Goal: Task Accomplishment & Management: Manage account settings

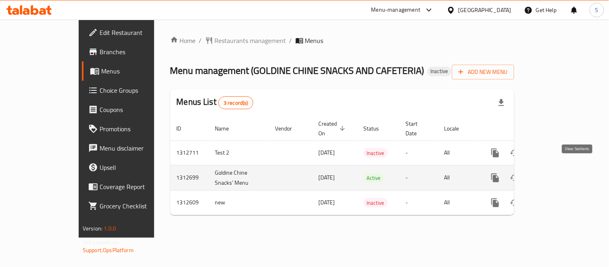
click at [558, 173] on icon "enhanced table" at bounding box center [554, 178] width 10 height 10
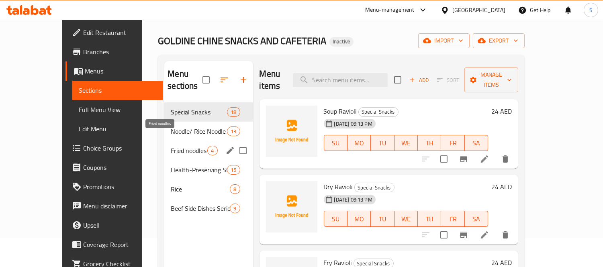
scroll to position [45, 0]
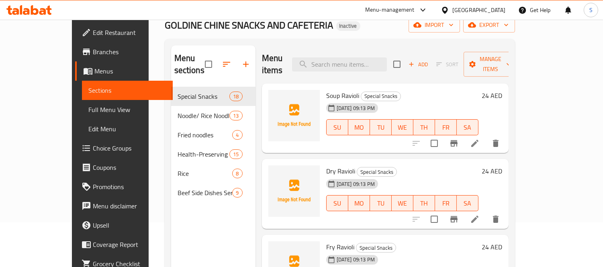
click at [94, 76] on span "Menus" at bounding box center [130, 71] width 72 height 10
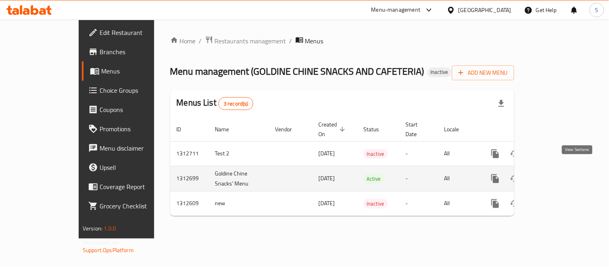
click at [558, 174] on icon "enhanced table" at bounding box center [554, 179] width 10 height 10
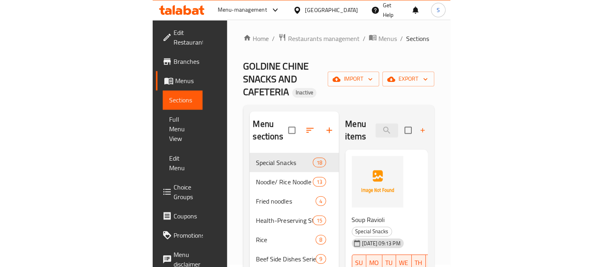
scroll to position [3, 0]
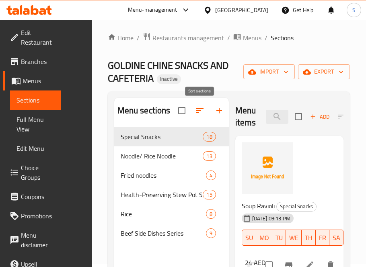
click at [196, 107] on icon "button" at bounding box center [200, 111] width 10 height 10
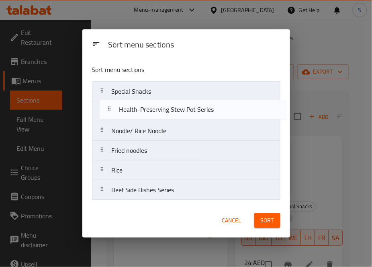
drag, startPoint x: 178, startPoint y: 157, endPoint x: 185, endPoint y: 109, distance: 48.3
click at [185, 109] on nav "Special Snacks Noodle/ Rice Noodle Fried noodles Health-Preserving Stew Pot Ser…" at bounding box center [186, 140] width 188 height 119
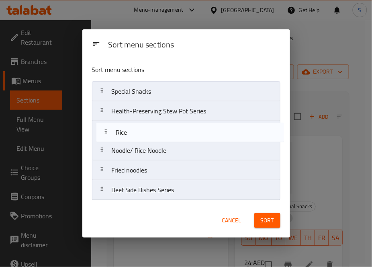
drag, startPoint x: 153, startPoint y: 173, endPoint x: 171, endPoint y: 133, distance: 43.4
click at [156, 131] on nav "Special Snacks Health-Preserving Stew Pot Series Noodle/ Rice Noodle Fried nood…" at bounding box center [186, 140] width 188 height 119
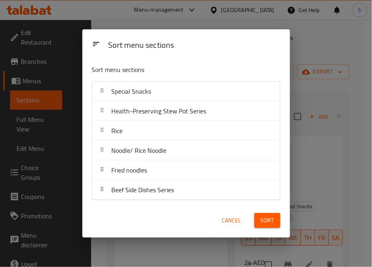
click at [262, 223] on span "Sort" at bounding box center [267, 220] width 13 height 10
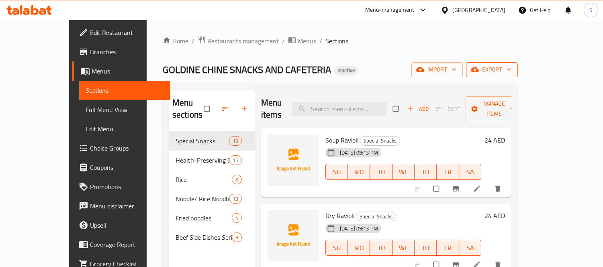
click at [511, 69] on span "export" at bounding box center [491, 70] width 39 height 10
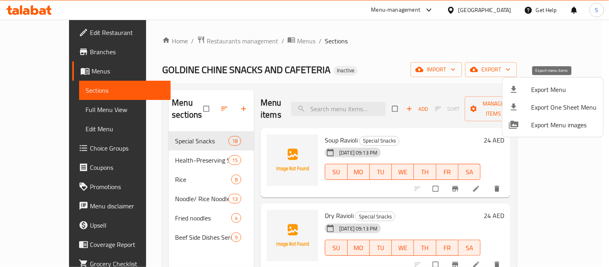
click at [539, 85] on span "Export Menu" at bounding box center [564, 90] width 65 height 10
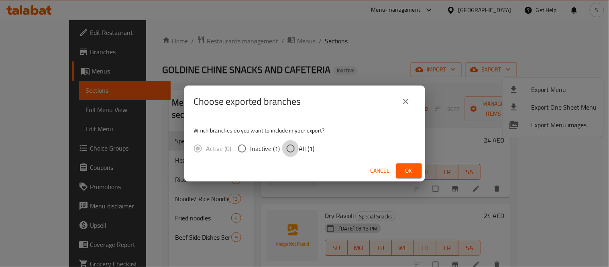
click at [296, 145] on input "All (1)" at bounding box center [290, 148] width 17 height 17
radio input "true"
click at [404, 171] on span "Ok" at bounding box center [409, 171] width 13 height 10
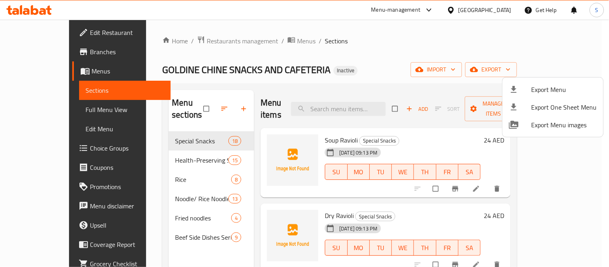
click at [335, 98] on div at bounding box center [304, 133] width 609 height 267
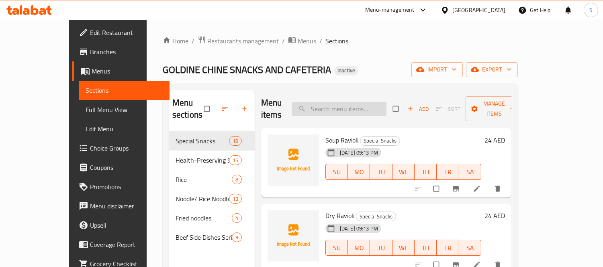
click at [339, 102] on input "search" at bounding box center [339, 109] width 95 height 14
paste input "Beef Side Dishes Series"
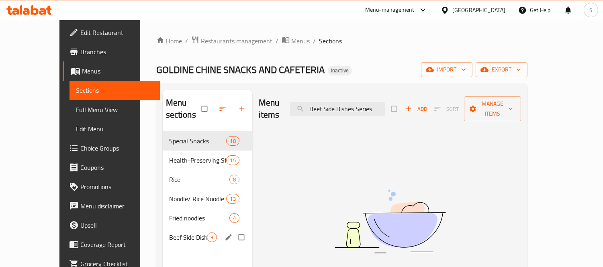
type input "Beef Side Dishes Series"
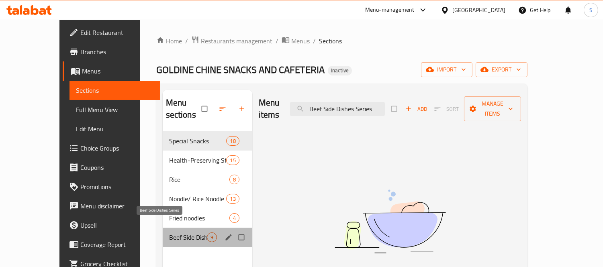
click at [169, 233] on span "Beef Side Dishes Series" at bounding box center [188, 238] width 38 height 10
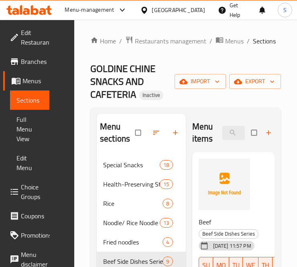
drag, startPoint x: 29, startPoint y: 129, endPoint x: 302, endPoint y: 101, distance: 274.6
click at [29, 129] on span "Full Menu View" at bounding box center [29, 128] width 27 height 29
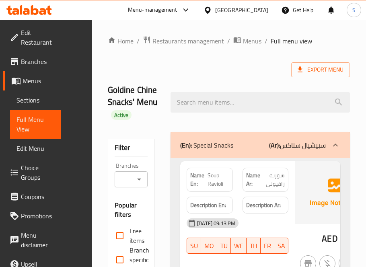
click at [190, 77] on div "Goldine Chine Snacks' Menu Active" at bounding box center [229, 102] width 252 height 60
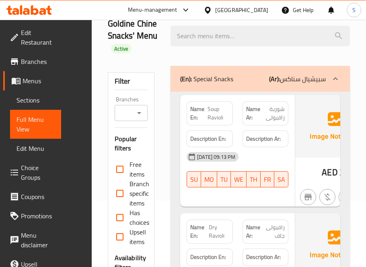
scroll to position [178, 0]
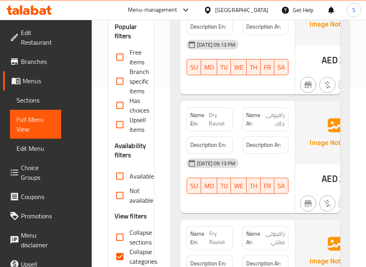
click at [133, 251] on span "Collapse categories" at bounding box center [143, 256] width 28 height 19
click at [129, 251] on input "Collapse categories" at bounding box center [119, 256] width 19 height 19
checkbox input "false"
click at [139, 231] on span "Collapse sections" at bounding box center [140, 236] width 22 height 19
click at [129, 231] on input "Collapse sections" at bounding box center [119, 236] width 19 height 19
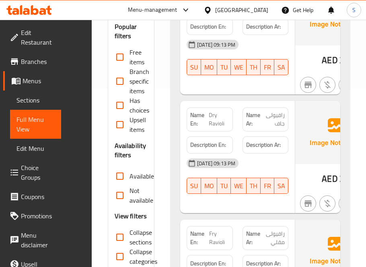
checkbox input "true"
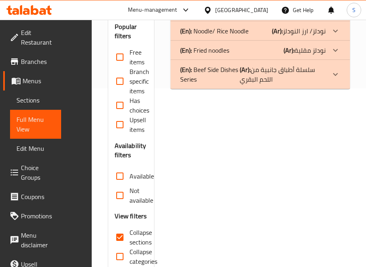
click at [206, 73] on p "(En): Beef Side Dishes Series" at bounding box center [209, 74] width 59 height 19
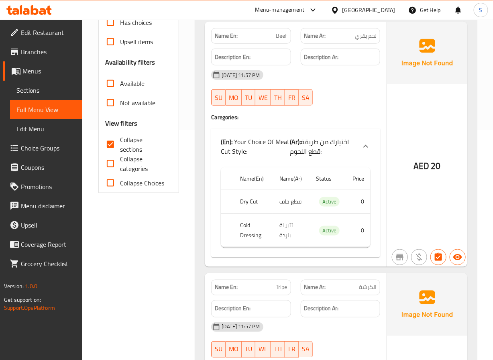
scroll to position [420, 0]
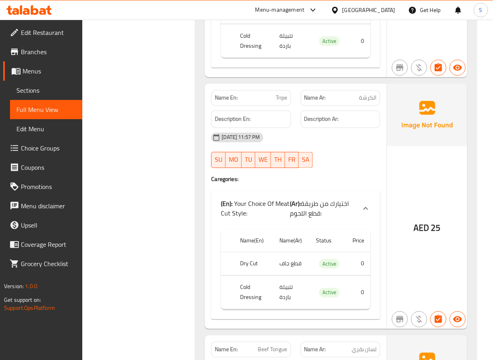
click at [433, 233] on span "25" at bounding box center [436, 229] width 10 height 16
drag, startPoint x: 345, startPoint y: 260, endPoint x: 353, endPoint y: 293, distance: 33.5
click at [355, 267] on tbody "Dry Cut قطع جاف Active 0 Cold Dressing تتبيلة باردة Active 0" at bounding box center [295, 280] width 149 height 57
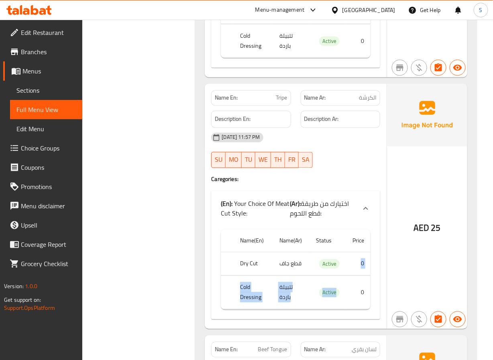
click at [345, 267] on td "Active" at bounding box center [328, 264] width 37 height 24
click at [359, 267] on td "0" at bounding box center [358, 292] width 25 height 33
click at [357, 267] on tbody "Dry Cut قطع جاف Active 0 Cold Dressing تتبيلة باردة Active 0" at bounding box center [295, 280] width 149 height 57
drag, startPoint x: 350, startPoint y: 308, endPoint x: 340, endPoint y: 302, distance: 11.0
click at [349, 267] on td "0" at bounding box center [358, 292] width 25 height 33
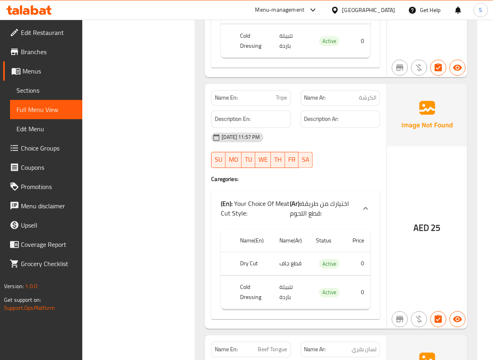
click at [36, 90] on span "Sections" at bounding box center [45, 91] width 59 height 10
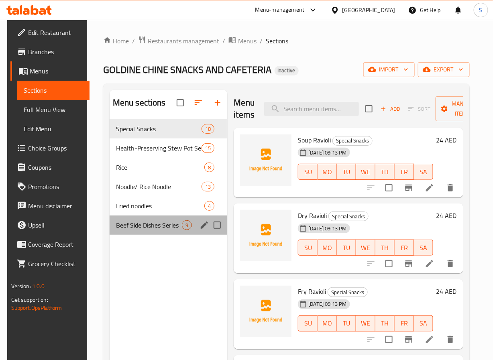
click at [167, 217] on div "Beef Side Dishes Series 9" at bounding box center [169, 225] width 118 height 19
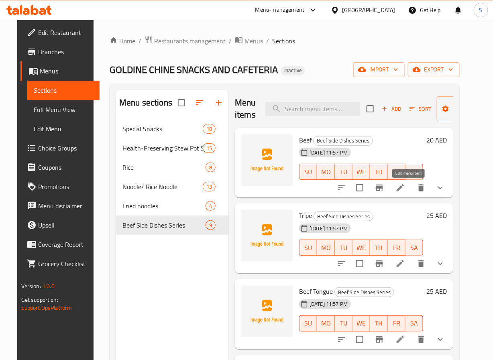
click at [404, 189] on icon at bounding box center [400, 187] width 7 height 7
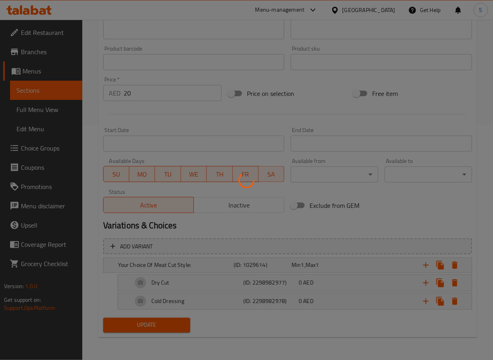
scroll to position [231, 0]
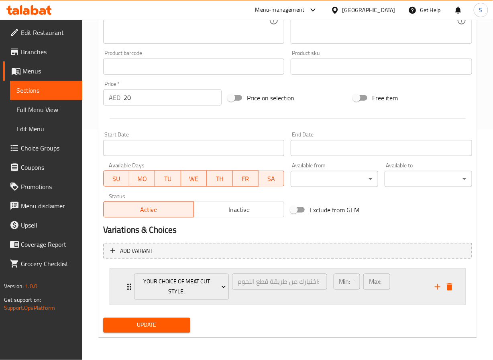
click at [306, 267] on div "اختيارك من طريقة قطع اللحوم: ​" at bounding box center [280, 286] width 98 height 29
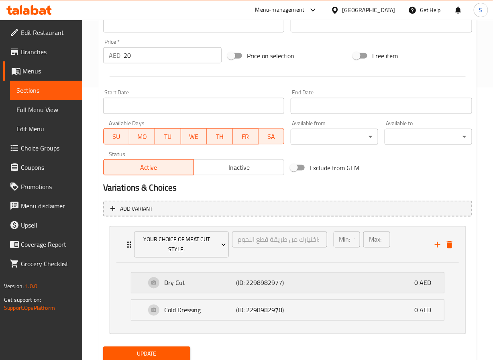
scroll to position [310, 0]
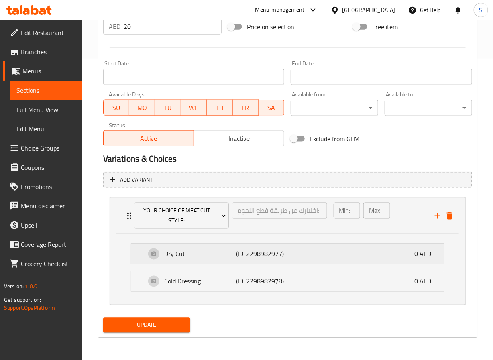
click at [226, 244] on div "Dry Cut (ID: 2298982977) 0 AED" at bounding box center [290, 254] width 289 height 20
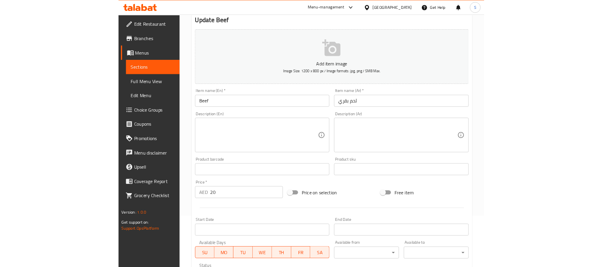
scroll to position [0, 0]
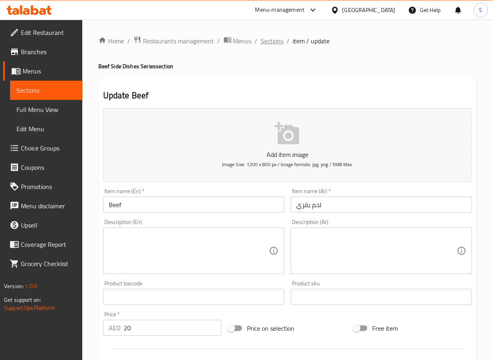
click at [264, 41] on span "Sections" at bounding box center [272, 41] width 23 height 10
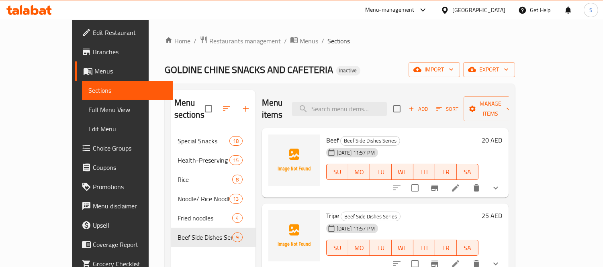
drag, startPoint x: 762, startPoint y: 2, endPoint x: 368, endPoint y: 51, distance: 396.7
click at [368, 51] on div "Home / Restaurants management / Menus / Sections GOLDINE CHINE SNACKS AND CAFET…" at bounding box center [340, 200] width 350 height 328
click at [509, 67] on span "export" at bounding box center [489, 70] width 39 height 10
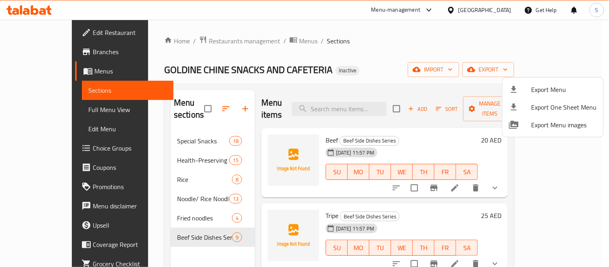
click at [517, 70] on div at bounding box center [304, 133] width 609 height 267
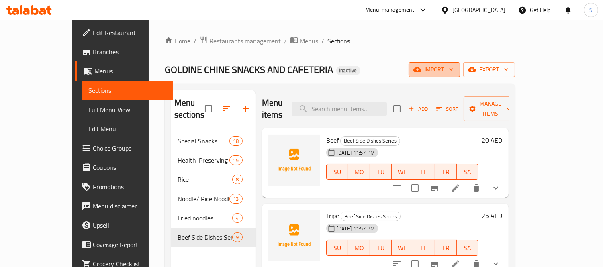
click at [453, 68] on span "import" at bounding box center [434, 70] width 39 height 10
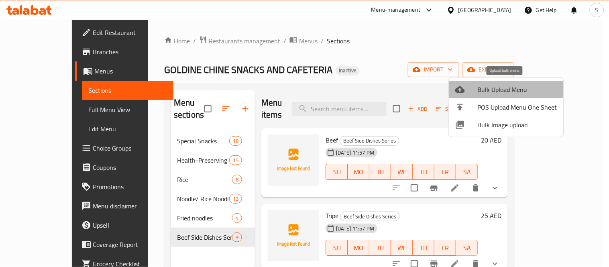
click at [493, 88] on span "Bulk Upload Menu" at bounding box center [518, 90] width 80 height 10
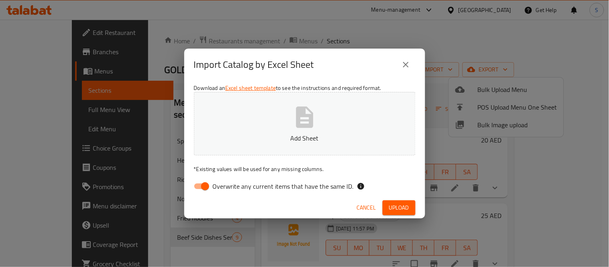
click at [236, 188] on span "Overwrite any current items that have the same ID." at bounding box center [283, 187] width 141 height 10
click at [228, 188] on input "Overwrite any current items that have the same ID." at bounding box center [205, 186] width 46 height 15
checkbox input "false"
click at [294, 131] on button "Add Sheet" at bounding box center [305, 123] width 222 height 63
click at [392, 203] on span "Upload" at bounding box center [399, 208] width 20 height 10
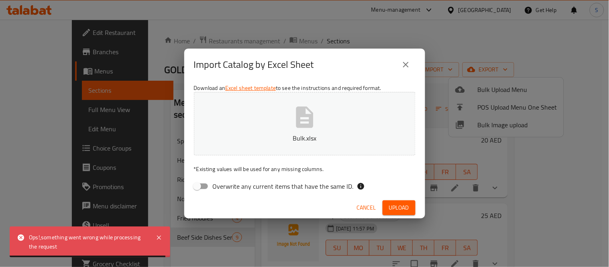
click at [407, 63] on icon "close" at bounding box center [406, 65] width 6 height 6
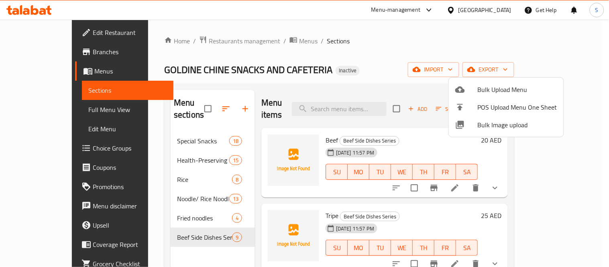
click at [379, 74] on div at bounding box center [304, 133] width 609 height 267
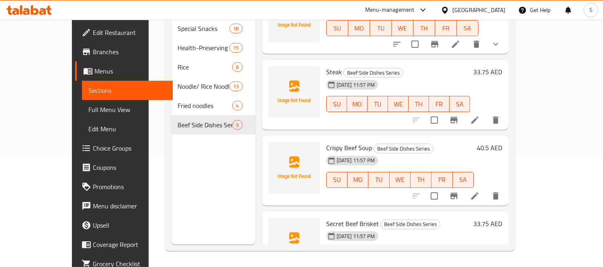
scroll to position [390, 0]
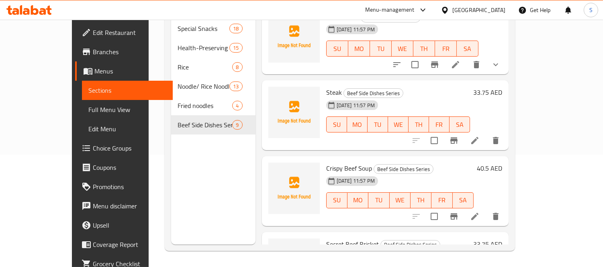
click at [201, 182] on div "Menu sections Special Snacks 18 Health-Preserving Stew Pot Series 15 Rice 8 Noo…" at bounding box center [213, 111] width 84 height 267
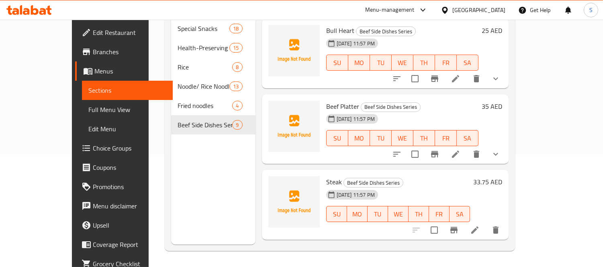
click at [181, 189] on div "Menu sections Special Snacks 18 Health-Preserving Stew Pot Series 15 Rice 8 Noo…" at bounding box center [213, 111] width 84 height 267
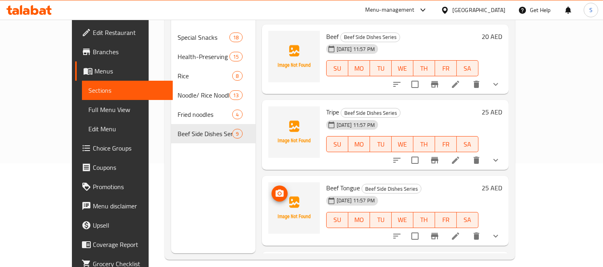
scroll to position [0, 0]
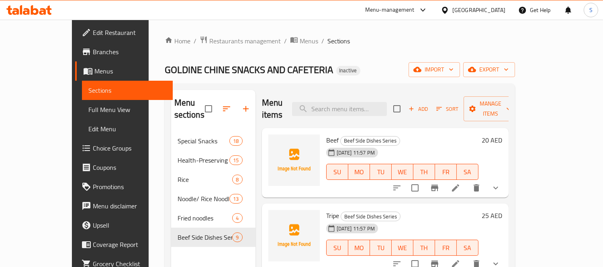
click at [93, 151] on span "Choice Groups" at bounding box center [130, 148] width 74 height 10
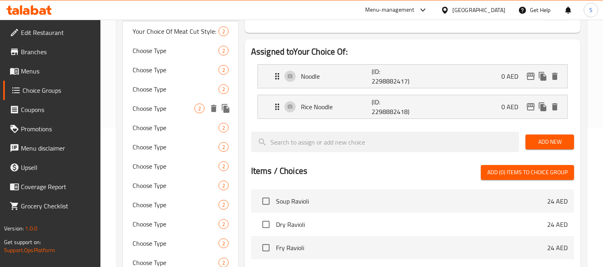
scroll to position [87, 0]
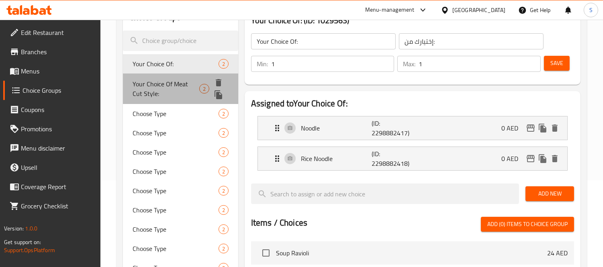
click at [172, 85] on span "Your Choice Of Meat Cut Style:" at bounding box center [166, 88] width 67 height 19
type input "Your Choice Of Meat Cut Style:"
type input "اختيارك من طريقة قطع اللحوم:"
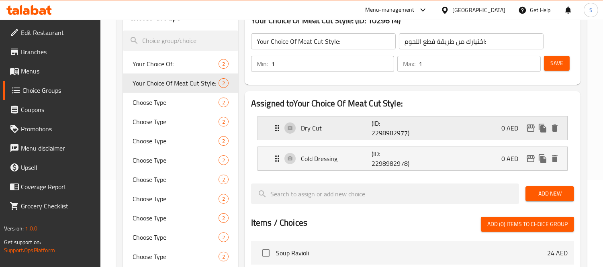
click at [431, 122] on div "Dry Cut (ID: 2298982977) 0 AED" at bounding box center [414, 127] width 285 height 23
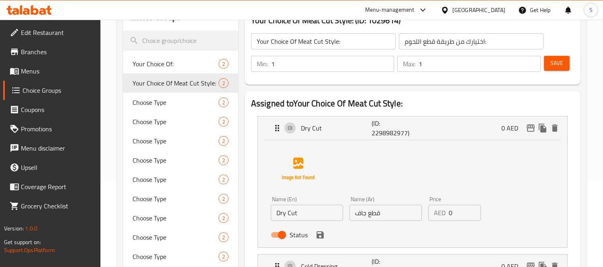
click at [455, 215] on input "0" at bounding box center [465, 213] width 32 height 16
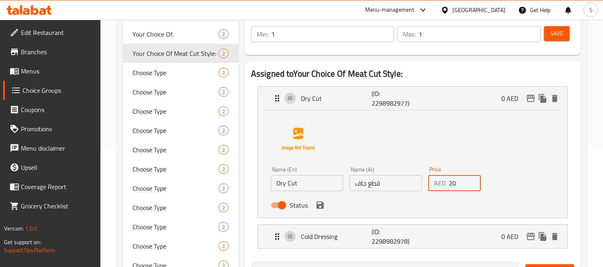
scroll to position [131, 0]
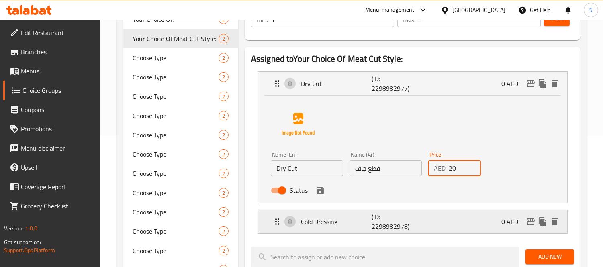
click at [462, 222] on div "Cold Dressing (ID: 2298982978) 0 AED" at bounding box center [414, 221] width 285 height 23
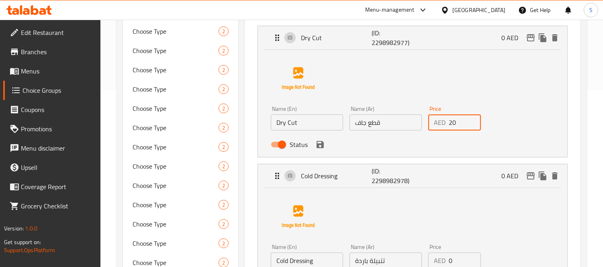
scroll to position [221, 0]
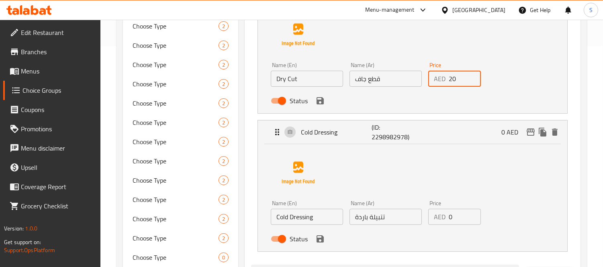
type input "20"
click at [464, 215] on input "0" at bounding box center [465, 217] width 32 height 16
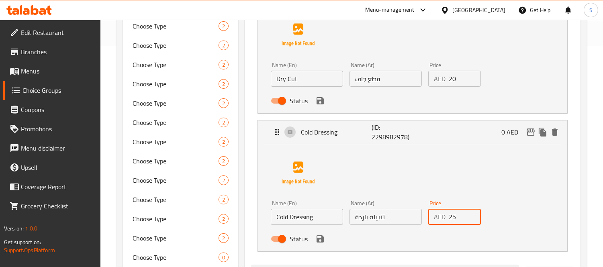
click at [324, 245] on div "Status" at bounding box center [386, 239] width 236 height 22
click at [322, 243] on icon "save" at bounding box center [320, 239] width 10 height 10
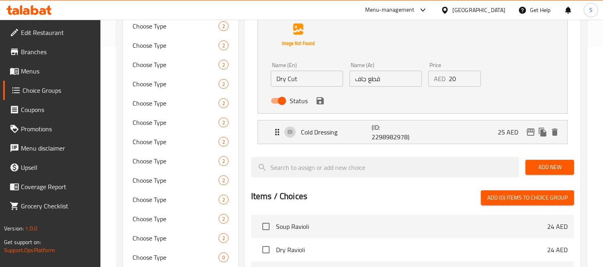
type input "25"
click at [320, 101] on icon "save" at bounding box center [320, 101] width 10 height 10
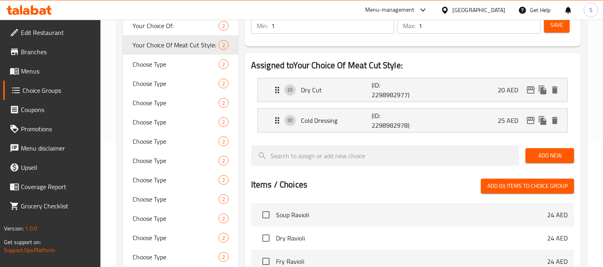
scroll to position [0, 0]
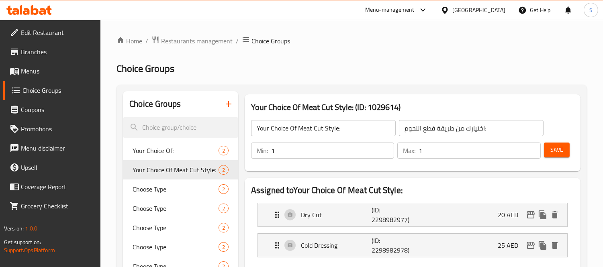
click at [561, 153] on span "Save" at bounding box center [556, 150] width 13 height 10
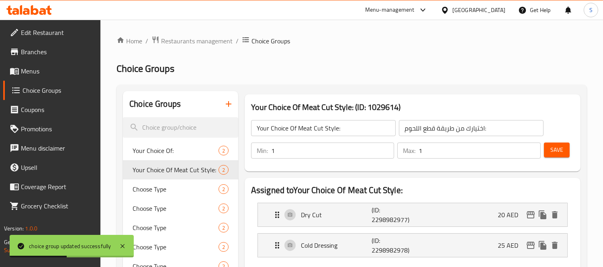
click at [62, 69] on span "Menus" at bounding box center [58, 71] width 74 height 10
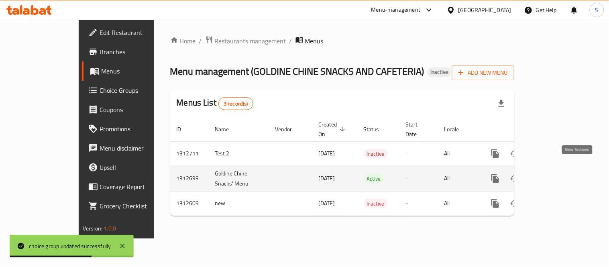
click at [558, 174] on icon "enhanced table" at bounding box center [554, 179] width 10 height 10
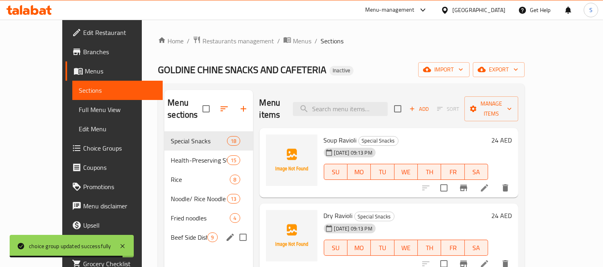
click at [195, 230] on div "Beef Side Dishes Series 9" at bounding box center [208, 237] width 88 height 19
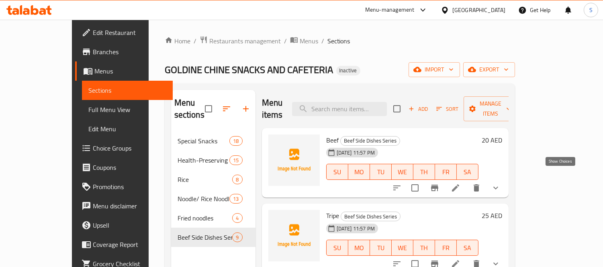
click at [500, 183] on icon "show more" at bounding box center [496, 188] width 10 height 10
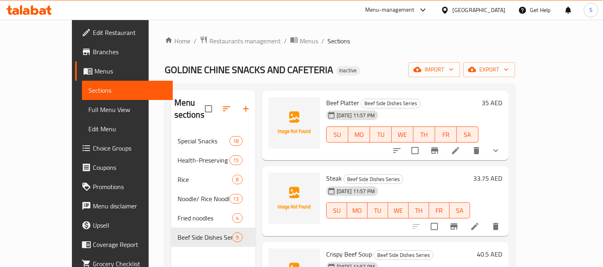
scroll to position [502, 0]
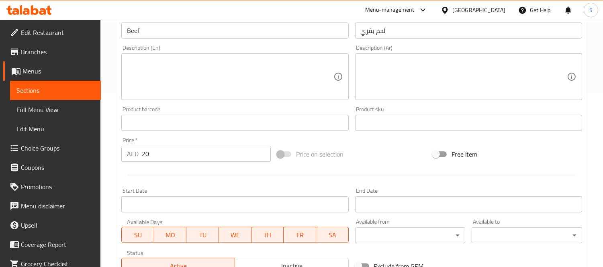
scroll to position [178, 0]
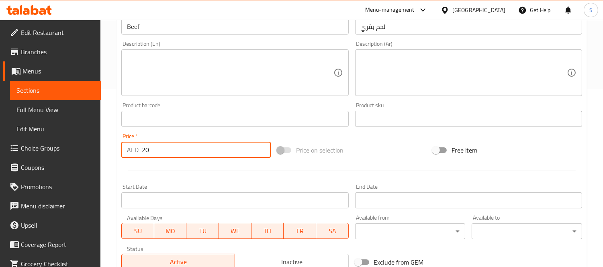
click at [185, 149] on input "20" at bounding box center [206, 150] width 129 height 16
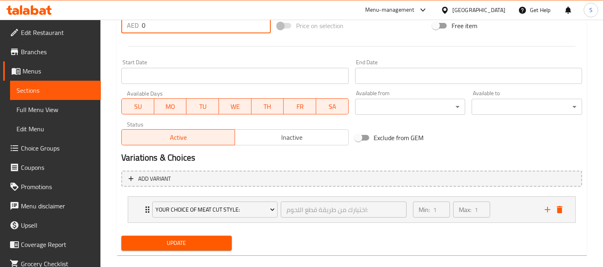
scroll to position [312, 0]
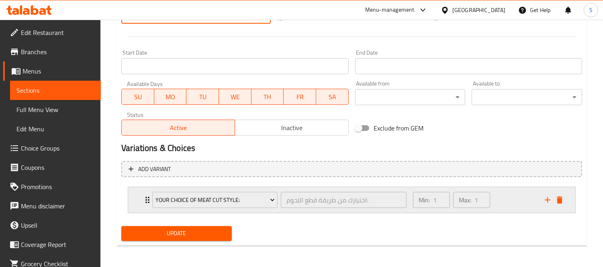
click at [139, 198] on div "Your Choice Of Meat Cut Style: اختيارك من طريقة قطع اللحوم: ​ Min: 1 ​ Max: 1 ​" at bounding box center [351, 200] width 447 height 26
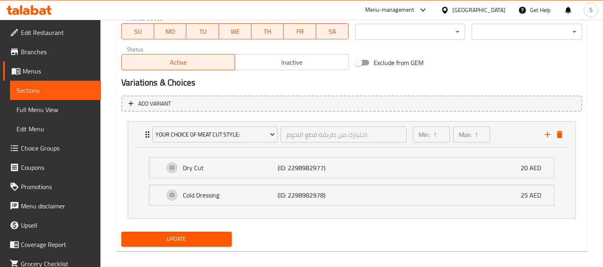
scroll to position [384, 0]
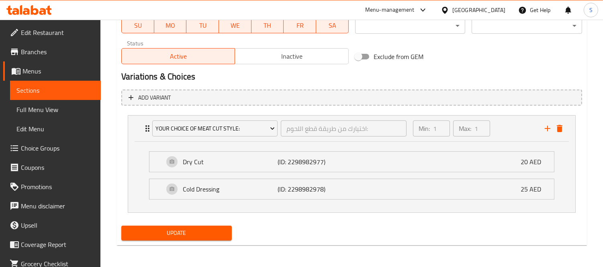
type input "0"
click at [208, 228] on span "Update" at bounding box center [177, 233] width 98 height 10
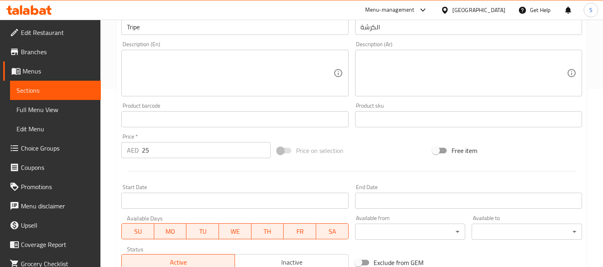
scroll to position [178, 0]
click at [151, 143] on input "25" at bounding box center [206, 150] width 129 height 16
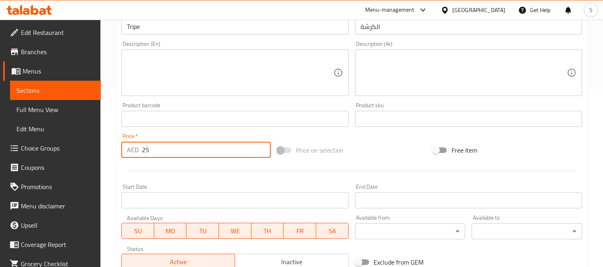
click at [151, 143] on input "25" at bounding box center [206, 150] width 129 height 16
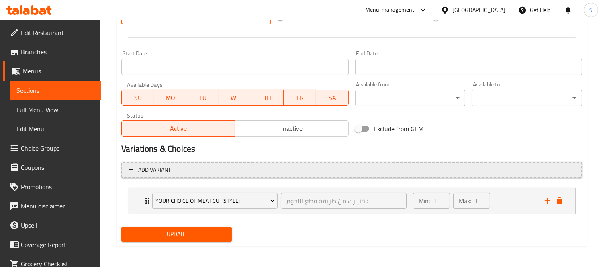
scroll to position [312, 0]
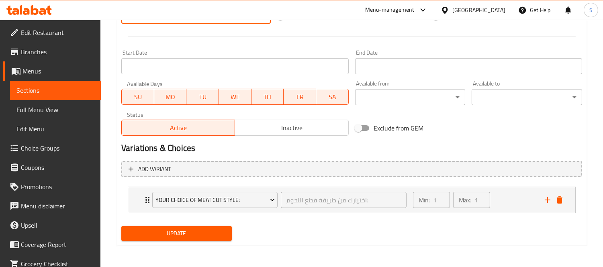
type input "0"
click at [162, 227] on button "Update" at bounding box center [176, 233] width 110 height 15
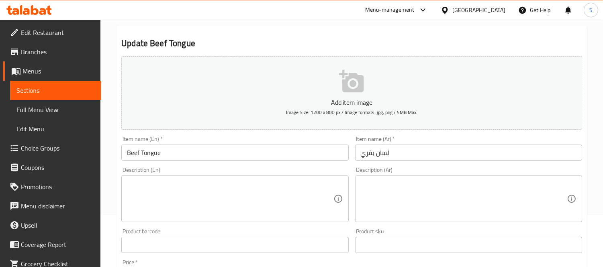
scroll to position [134, 0]
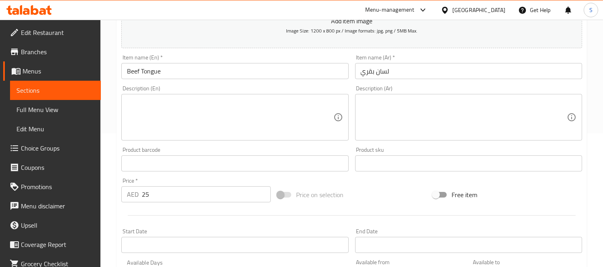
click at [170, 195] on input "25" at bounding box center [206, 194] width 129 height 16
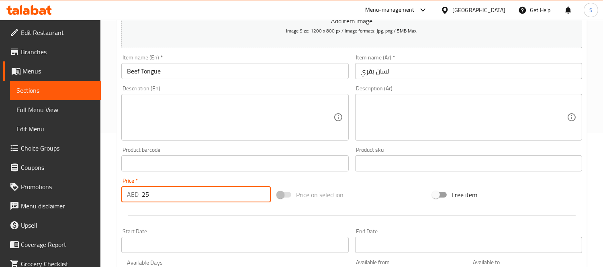
click at [170, 195] on input "25" at bounding box center [206, 194] width 129 height 16
type input "0"
click at [198, 74] on input "Beef Tongue" at bounding box center [234, 71] width 227 height 16
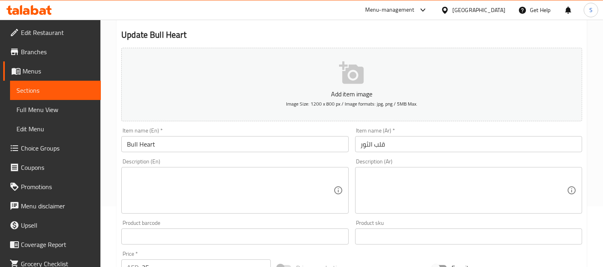
scroll to position [178, 0]
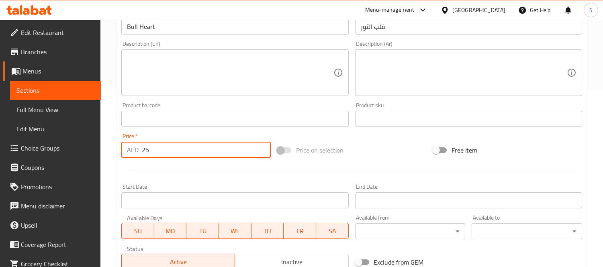
click at [185, 143] on input "25" at bounding box center [206, 150] width 129 height 16
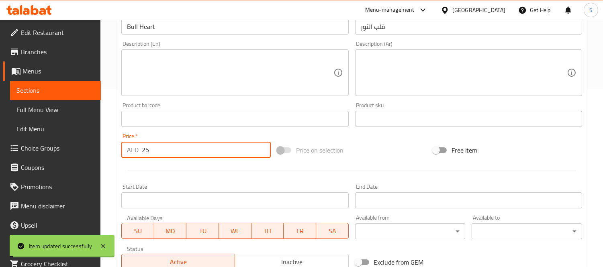
click at [182, 151] on input "25" at bounding box center [206, 150] width 129 height 16
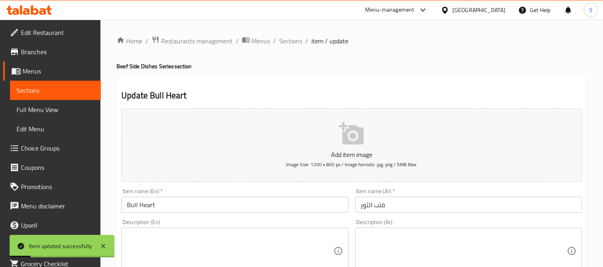
type input "0"
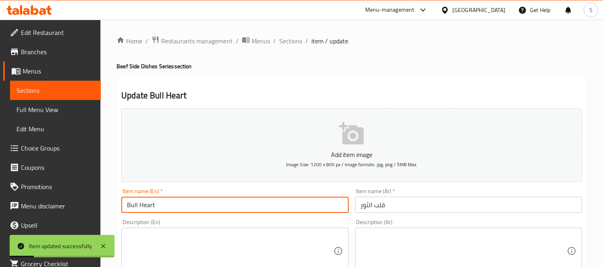
click at [205, 212] on input "Bull Heart" at bounding box center [234, 205] width 227 height 16
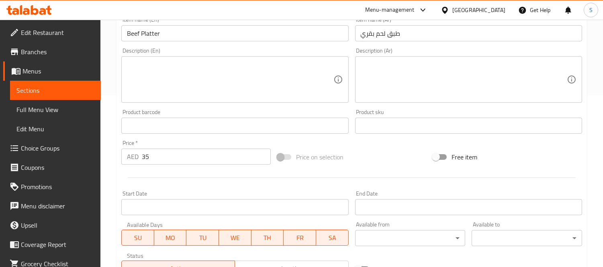
scroll to position [178, 0]
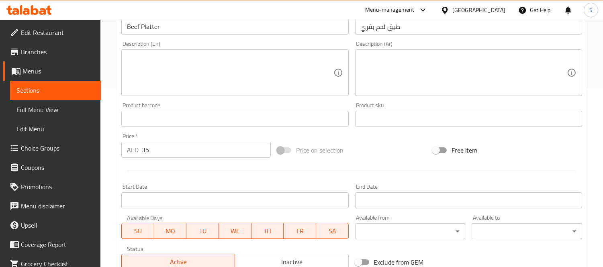
click at [184, 151] on input "35" at bounding box center [206, 150] width 129 height 16
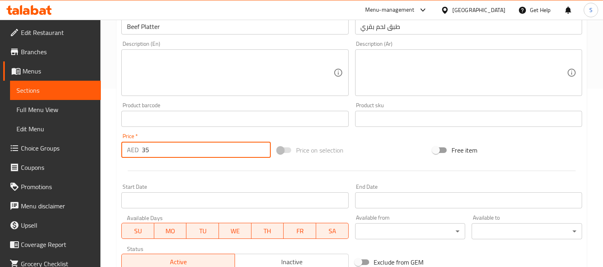
click at [183, 151] on input "35" at bounding box center [206, 150] width 129 height 16
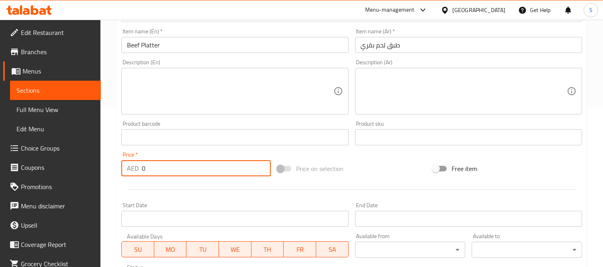
scroll to position [45, 0]
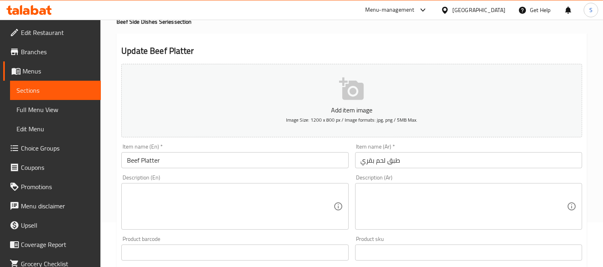
type input "0"
click at [219, 164] on input "Beef Platter" at bounding box center [234, 160] width 227 height 16
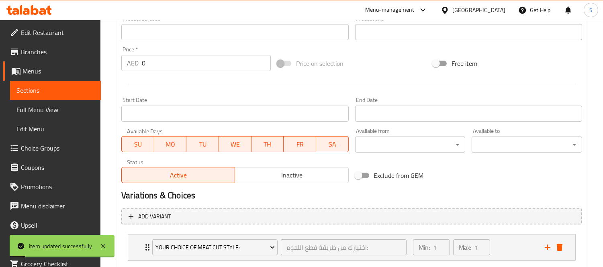
scroll to position [312, 0]
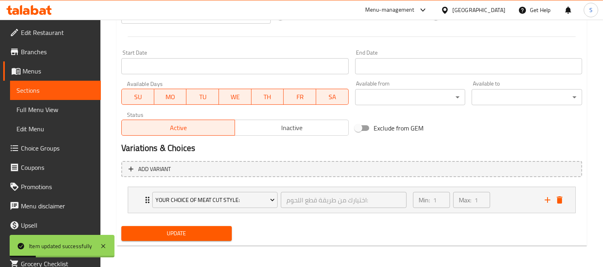
click at [125, 200] on li "Your Choice Of Meat Cut Style: اختيارك من طريقة قطع اللحوم: ​ Min: 1 ​ Max: 1 ​…" at bounding box center [351, 200] width 461 height 33
click at [130, 204] on div "Your Choice Of Meat Cut Style: اختيارك من طريقة قطع اللحوم: ​ Min: 1 ​ Max: 1 ​" at bounding box center [351, 200] width 447 height 26
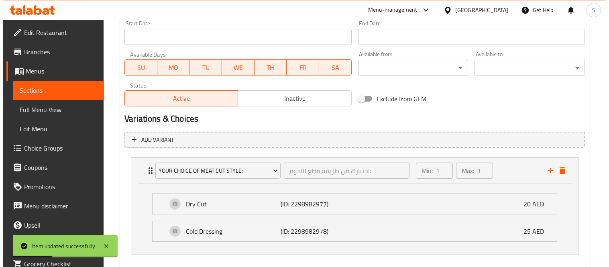
scroll to position [357, 0]
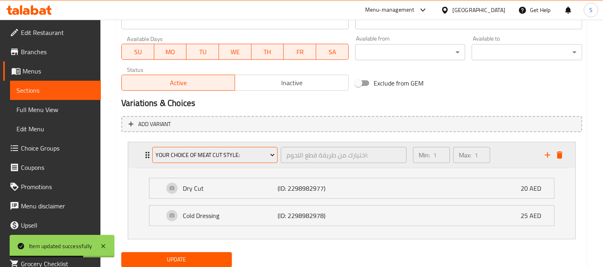
click at [177, 155] on span "Your Choice Of Meat Cut Style:" at bounding box center [214, 155] width 119 height 10
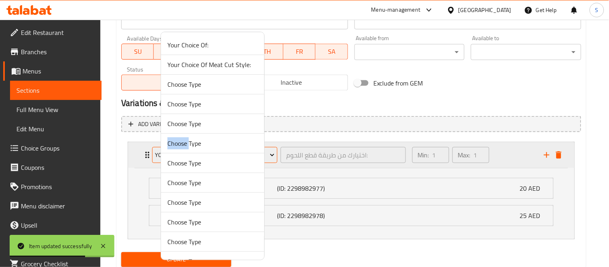
click at [177, 155] on ul "Your Choice Of: Your Choice Of Meat Cut Style: Choose Type Choose Type Choose T…" at bounding box center [212, 222] width 103 height 374
click at [131, 152] on div at bounding box center [304, 133] width 609 height 267
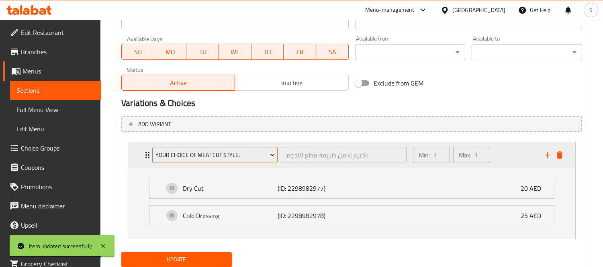
click at [181, 153] on span "Your Choice Of Meat Cut Style:" at bounding box center [214, 155] width 119 height 10
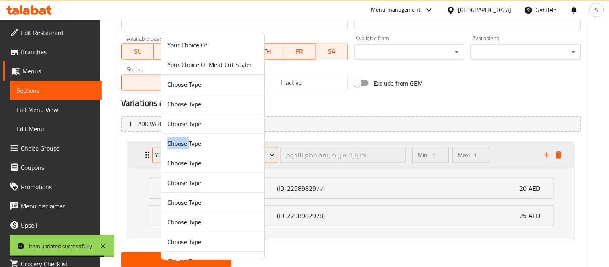
click at [181, 153] on li "Choose Type" at bounding box center [212, 144] width 103 height 20
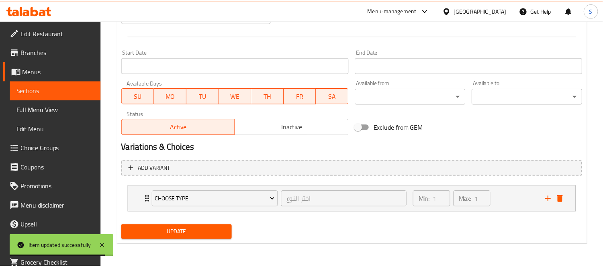
scroll to position [312, 0]
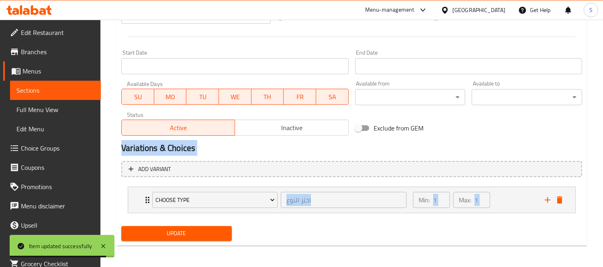
click at [181, 153] on h2 "Variations & Choices" at bounding box center [351, 148] width 461 height 12
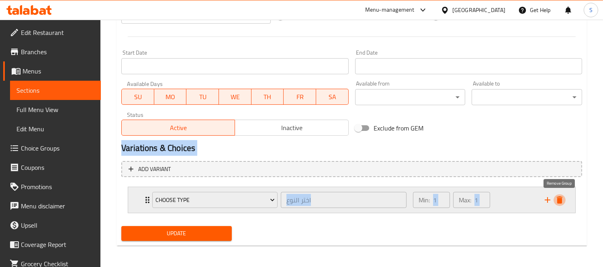
click at [559, 197] on icon "delete" at bounding box center [560, 199] width 6 height 7
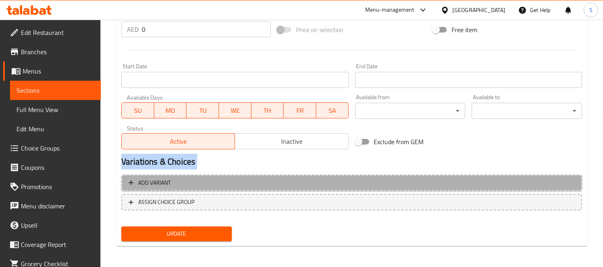
click at [209, 185] on span "Add variant" at bounding box center [352, 183] width 446 height 10
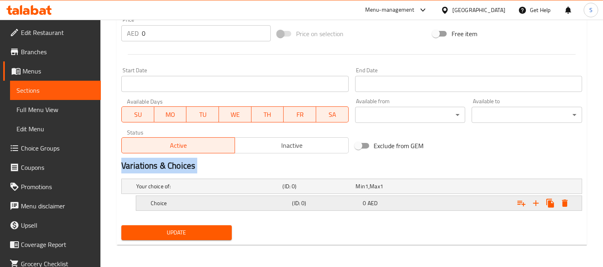
click at [213, 202] on h5 "Choice" at bounding box center [220, 203] width 138 height 8
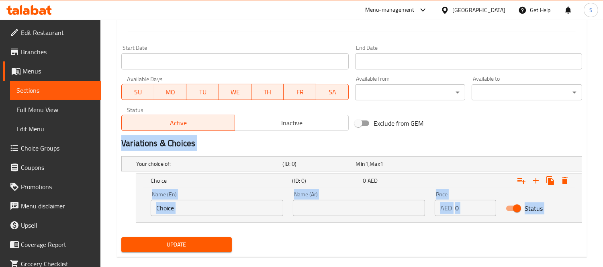
scroll to position [329, 0]
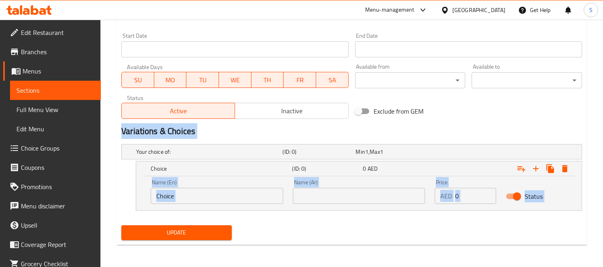
click at [202, 196] on input "Choice" at bounding box center [217, 196] width 133 height 16
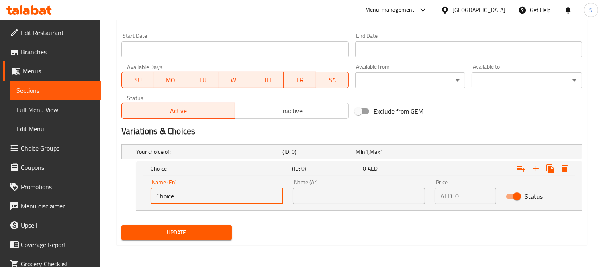
click at [202, 196] on input "Choice" at bounding box center [217, 196] width 133 height 16
paste input "Dry Cut"
type input "Dry Cut"
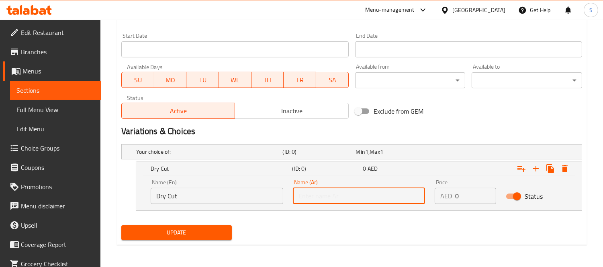
click at [337, 193] on input "text" at bounding box center [359, 196] width 133 height 16
paste input "قطع جاف"
type input "قطع جاف"
click at [533, 170] on icon "Expand" at bounding box center [536, 169] width 10 height 10
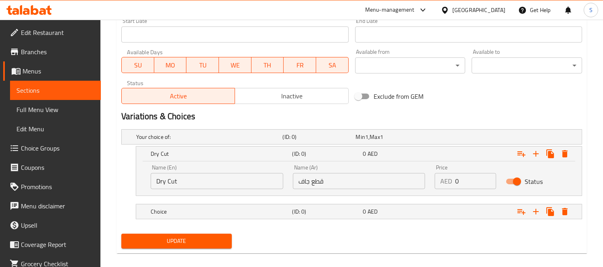
scroll to position [353, 0]
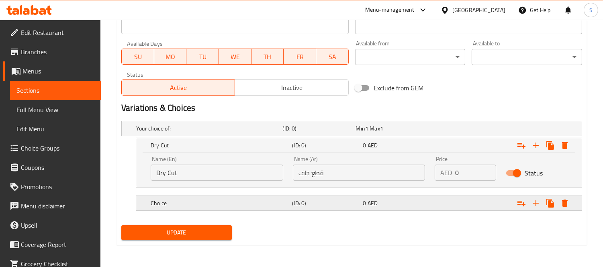
click at [366, 198] on div "0 AED" at bounding box center [396, 203] width 71 height 11
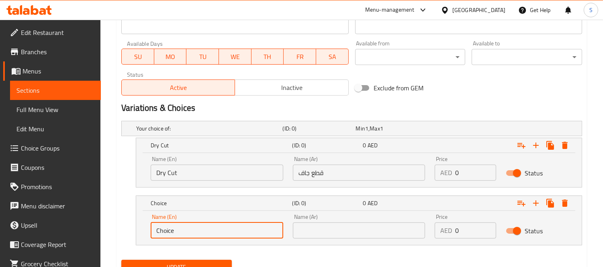
click at [208, 234] on input "Choice" at bounding box center [217, 231] width 133 height 16
paste input "old Dressing"
type input "Cold Dressing"
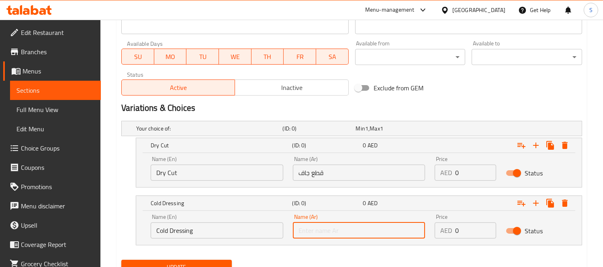
click at [326, 235] on input "text" at bounding box center [359, 231] width 133 height 16
paste input "تتبيلة باردة"
type input "تتبيلة باردة"
click at [473, 163] on div "Price AED 0 Price" at bounding box center [465, 168] width 61 height 25
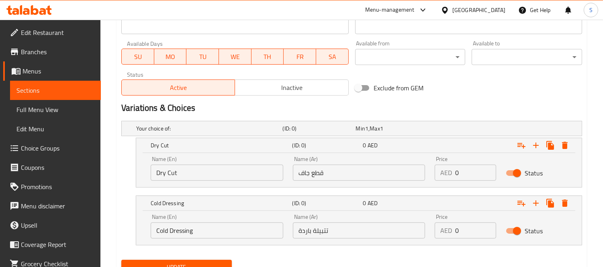
click at [477, 172] on input "0" at bounding box center [475, 173] width 41 height 16
type input "30"
click at [475, 230] on input "0" at bounding box center [475, 231] width 41 height 16
click at [472, 229] on input "0" at bounding box center [475, 231] width 41 height 16
click at [473, 229] on input "0" at bounding box center [475, 231] width 41 height 16
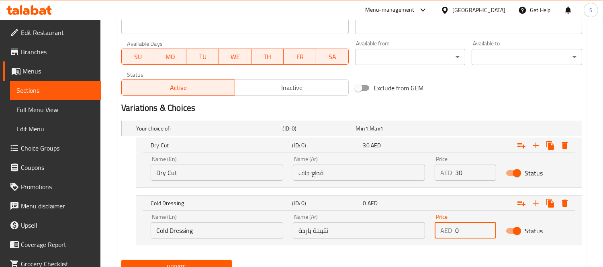
click at [473, 229] on input "0" at bounding box center [475, 231] width 41 height 16
type input "35"
click at [203, 263] on span "Update" at bounding box center [177, 267] width 98 height 10
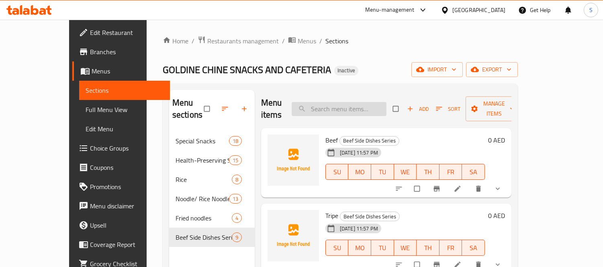
click at [355, 104] on input "search" at bounding box center [339, 109] width 95 height 14
paste input "Noodle Witn Peanut Butter (Noodle / Rice Noodle)"
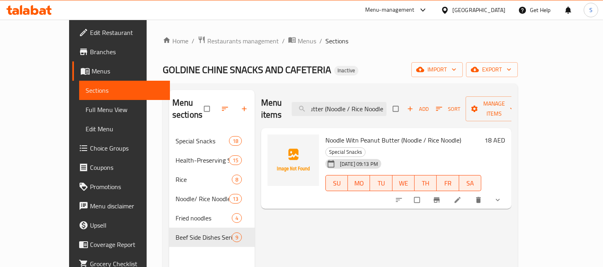
type input "Noodle Witn Peanut Butter (Noodle / Rice Noodle)"
click at [86, 110] on span "Full Menu View" at bounding box center [125, 110] width 78 height 10
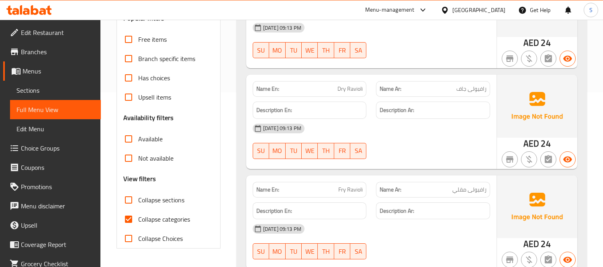
scroll to position [223, 0]
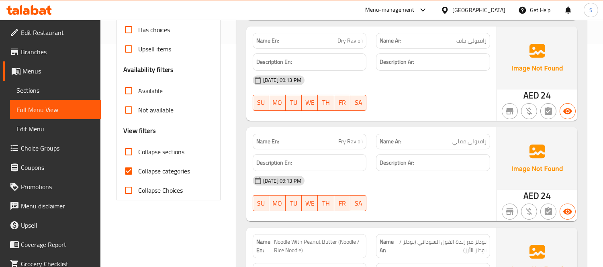
click at [170, 175] on span "Collapse categories" at bounding box center [164, 171] width 52 height 10
click at [138, 175] on input "Collapse categories" at bounding box center [128, 170] width 19 height 19
checkbox input "false"
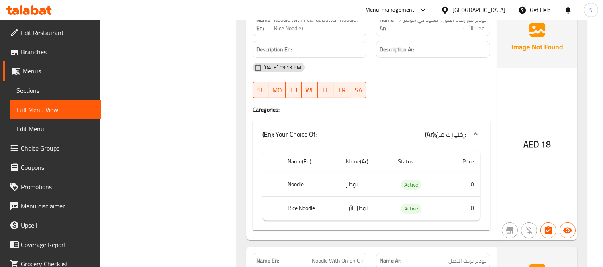
scroll to position [446, 0]
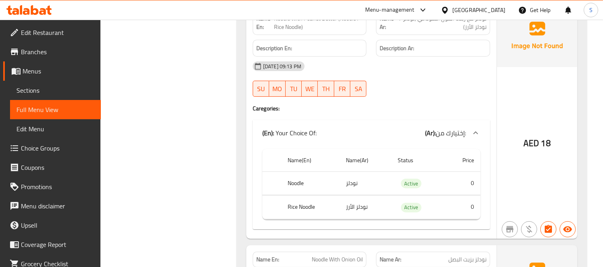
click at [63, 93] on span "Sections" at bounding box center [55, 91] width 78 height 10
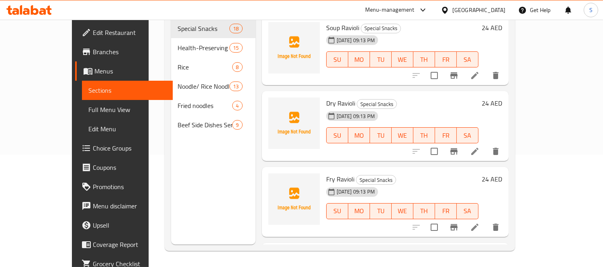
scroll to position [112, 0]
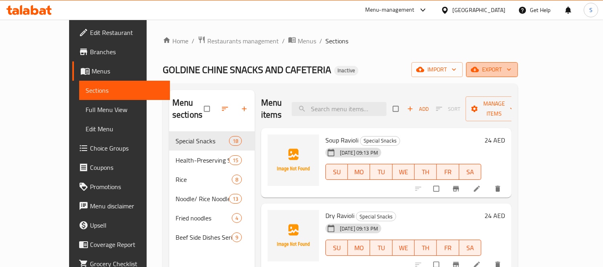
click at [511, 70] on span "export" at bounding box center [491, 70] width 39 height 10
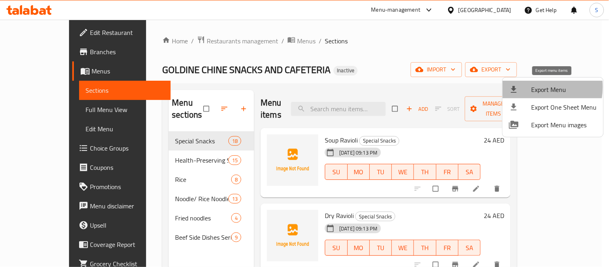
click at [528, 87] on div at bounding box center [520, 90] width 22 height 10
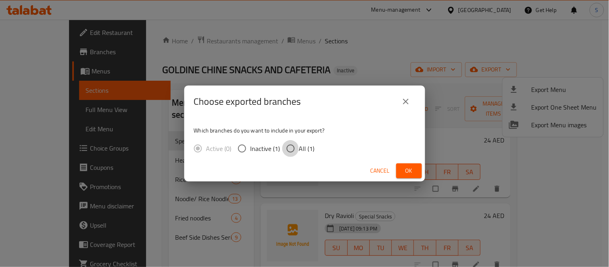
click at [298, 151] on input "All (1)" at bounding box center [290, 148] width 17 height 17
radio input "true"
click at [403, 172] on span "Ok" at bounding box center [409, 171] width 13 height 10
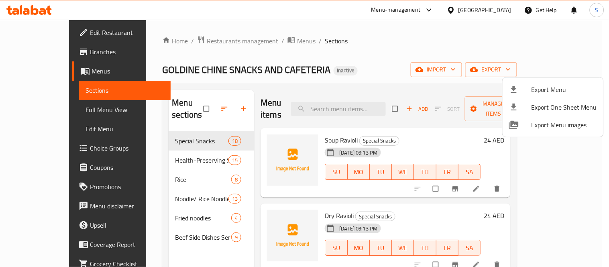
click at [165, 41] on div at bounding box center [304, 133] width 609 height 267
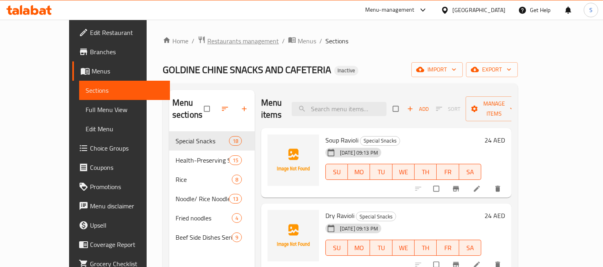
click at [207, 42] on span "Restaurants management" at bounding box center [242, 41] width 71 height 10
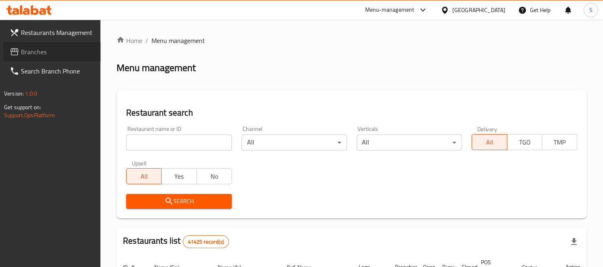
click at [45, 51] on span "Branches" at bounding box center [58, 52] width 74 height 10
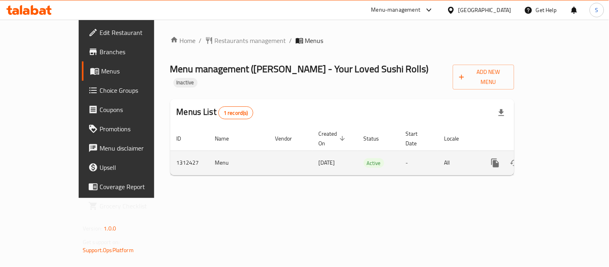
click at [558, 158] on icon "enhanced table" at bounding box center [554, 163] width 10 height 10
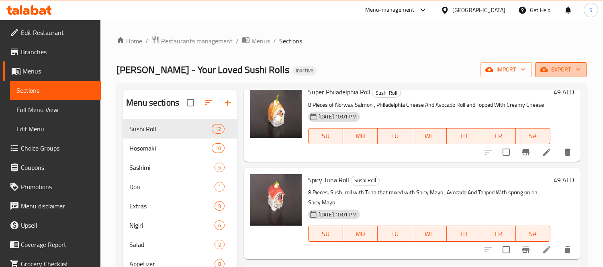
click at [551, 65] on span "export" at bounding box center [560, 70] width 39 height 10
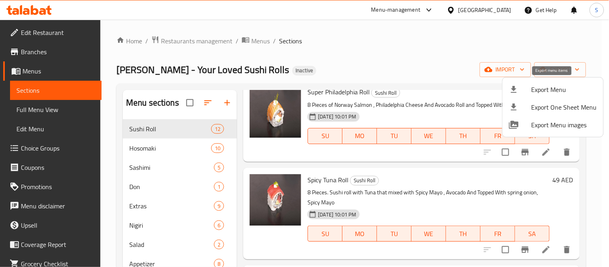
click at [588, 85] on span "Export Menu" at bounding box center [564, 90] width 65 height 10
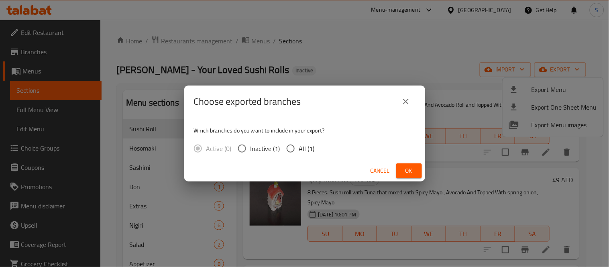
click at [309, 144] on span "All (1)" at bounding box center [307, 149] width 16 height 10
click at [299, 143] on input "All (1)" at bounding box center [290, 148] width 17 height 17
radio input "true"
click at [407, 170] on span "Ok" at bounding box center [409, 171] width 13 height 10
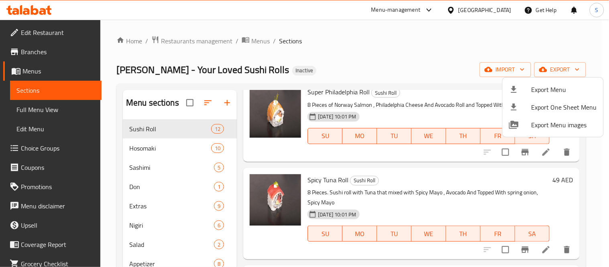
click at [347, 52] on div at bounding box center [304, 133] width 609 height 267
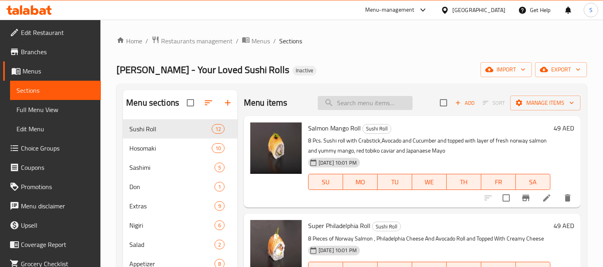
click at [357, 106] on input "search" at bounding box center [365, 103] width 95 height 14
paste input "Sparkling Water Perrier"
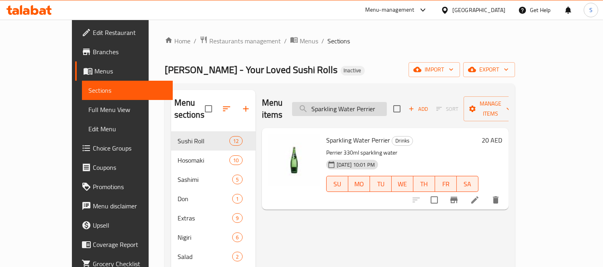
drag, startPoint x: 363, startPoint y: 110, endPoint x: 359, endPoint y: 107, distance: 4.6
click at [359, 108] on div "Menu items Sparkling Water Perrier Add Sort Manage items" at bounding box center [385, 109] width 247 height 38
click at [359, 107] on input "Sparkling Water Perrier" at bounding box center [339, 109] width 95 height 14
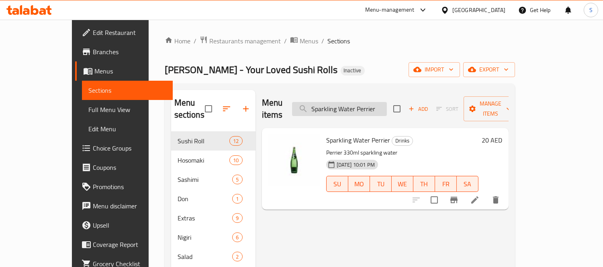
paste input "Coca Cola Zero"
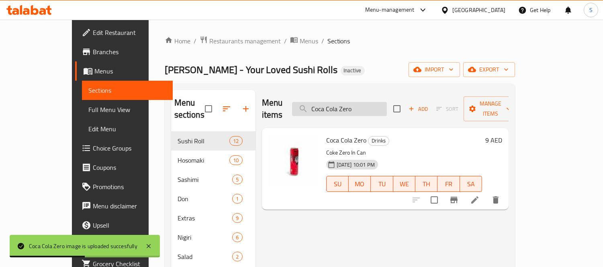
click at [351, 109] on input "Coca Cola Zero" at bounding box center [339, 109] width 95 height 14
click at [351, 108] on input "Coca Cola Zero" at bounding box center [339, 109] width 95 height 14
paste input "Fanta"
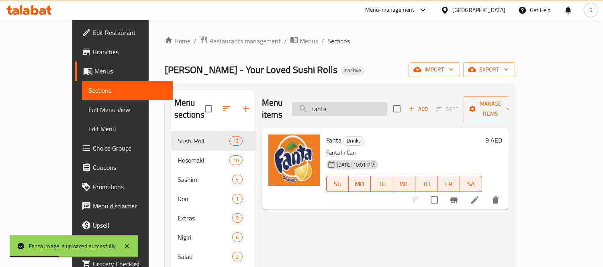
click at [333, 102] on input "Fanta" at bounding box center [339, 109] width 95 height 14
paste input "7up Zero"
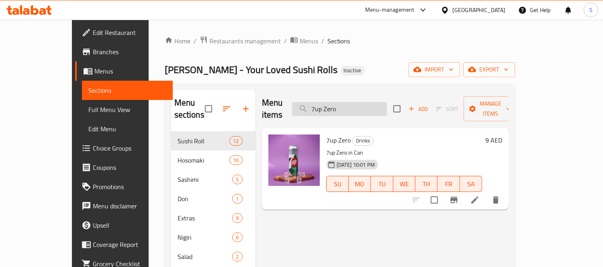
drag, startPoint x: 366, startPoint y: 109, endPoint x: 362, endPoint y: 107, distance: 4.1
click at [363, 108] on input "7up Zero" at bounding box center [339, 109] width 95 height 14
click at [362, 107] on input "7up Zero" at bounding box center [339, 109] width 95 height 14
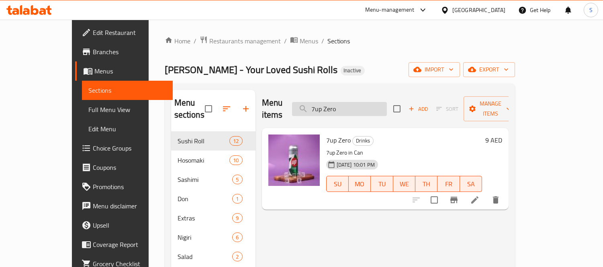
paste input "Sprite"
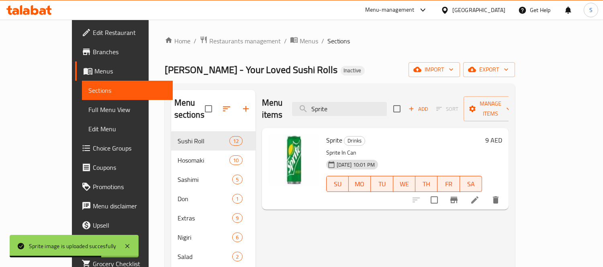
click at [340, 95] on div "Menu items Sprite Add Sort Manage items" at bounding box center [385, 109] width 247 height 38
click at [353, 109] on input "Sprite" at bounding box center [339, 109] width 95 height 14
click at [353, 108] on input "Sprite" at bounding box center [339, 109] width 95 height 14
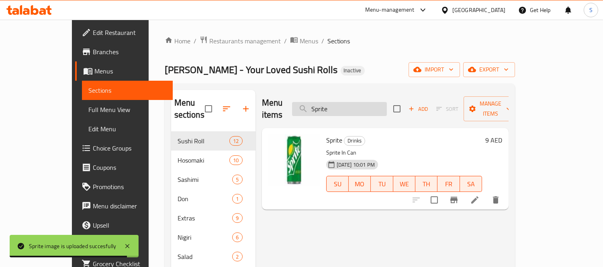
paste input "Ginger Al"
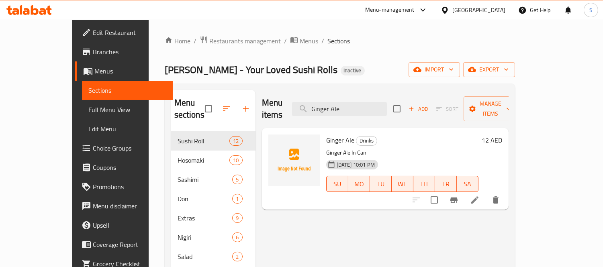
type input "Ginger Ale"
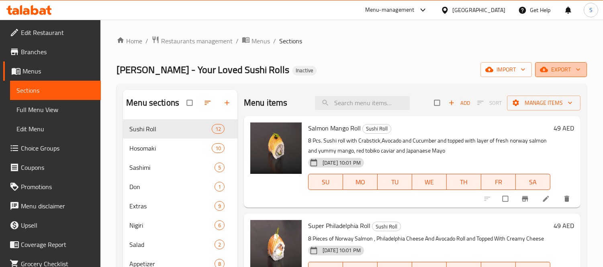
click at [543, 70] on icon "button" at bounding box center [544, 69] width 8 height 8
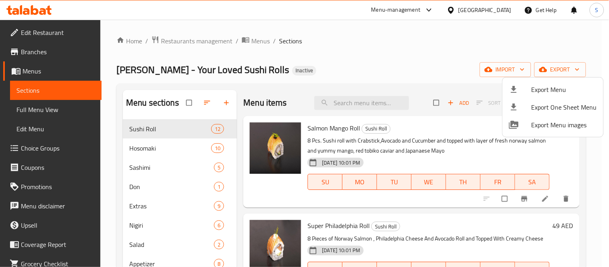
click at [517, 87] on icon at bounding box center [514, 90] width 10 height 10
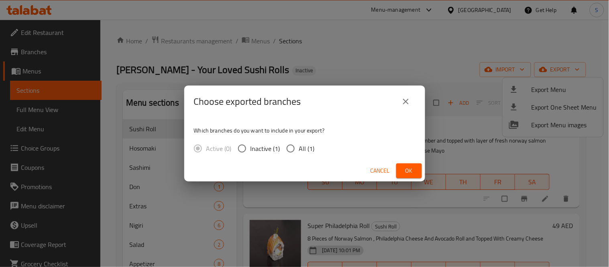
click at [286, 150] on input "All (1)" at bounding box center [290, 148] width 17 height 17
radio input "true"
click at [427, 165] on div "Choose exported branches Which branches do you want to include in your export? …" at bounding box center [304, 133] width 609 height 267
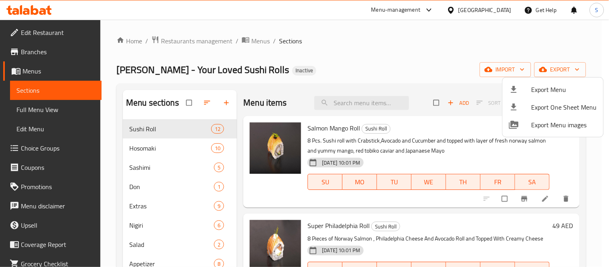
click at [418, 168] on div at bounding box center [304, 133] width 609 height 267
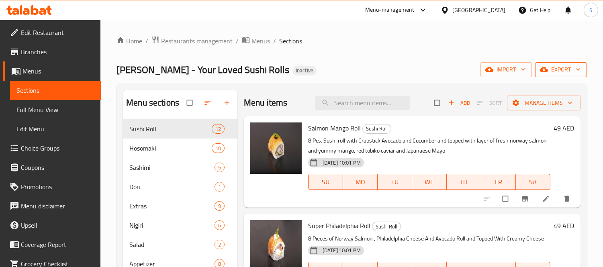
click at [567, 77] on button "export" at bounding box center [561, 69] width 52 height 15
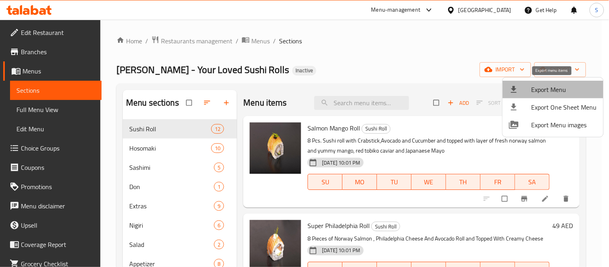
click at [553, 87] on span "Export Menu" at bounding box center [564, 90] width 65 height 10
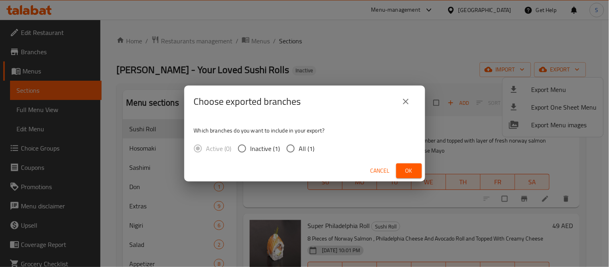
click at [299, 149] on span "All (1)" at bounding box center [307, 149] width 16 height 10
click at [298, 149] on input "All (1)" at bounding box center [290, 148] width 17 height 17
radio input "true"
click at [400, 173] on button "Ok" at bounding box center [409, 170] width 26 height 15
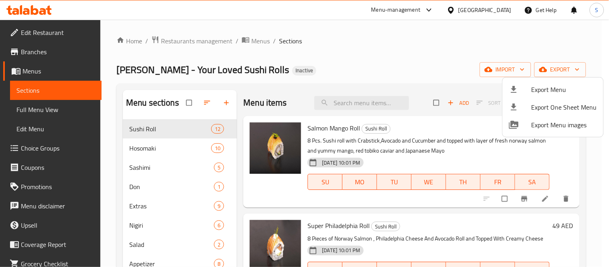
click at [346, 103] on div at bounding box center [304, 133] width 609 height 267
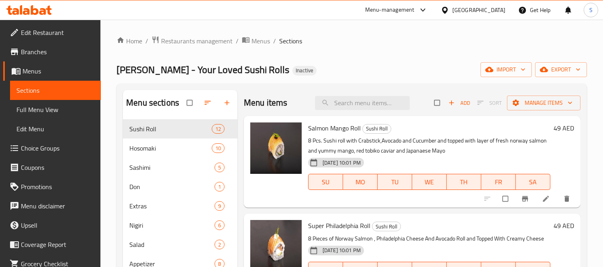
click at [346, 103] on input "search" at bounding box center [362, 103] width 95 height 14
paste input "Japanese Mayo"
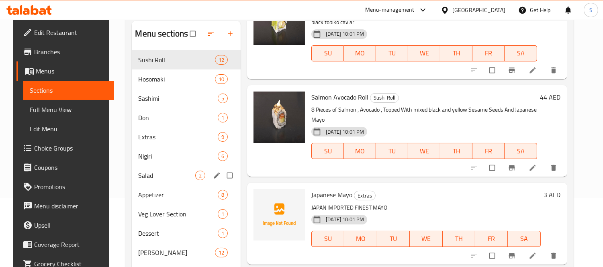
scroll to position [178, 0]
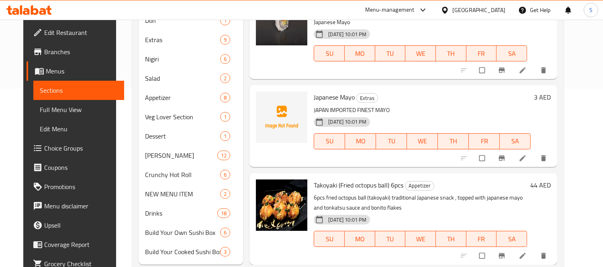
type input "Japanese Mayo"
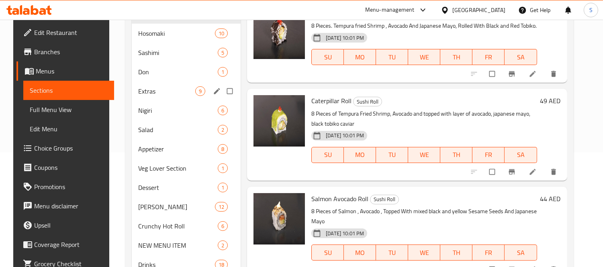
scroll to position [0, 0]
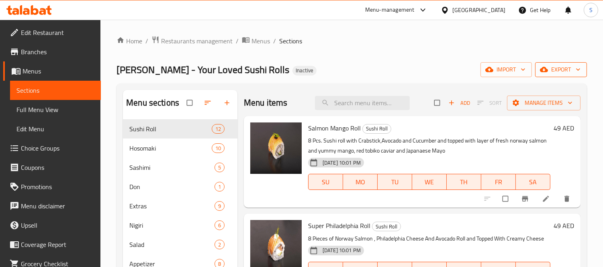
click at [547, 65] on icon "button" at bounding box center [544, 69] width 8 height 8
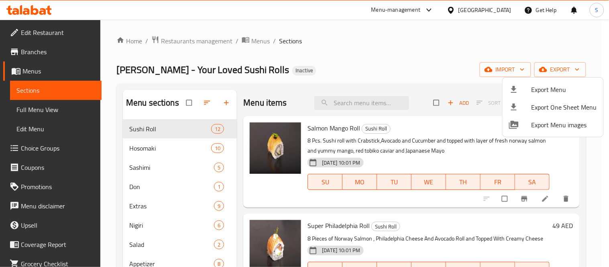
click at [238, 60] on div at bounding box center [304, 133] width 609 height 267
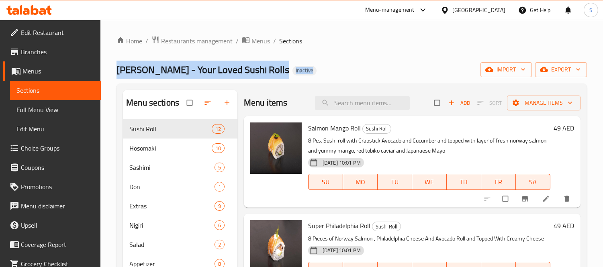
drag, startPoint x: 116, startPoint y: 73, endPoint x: 320, endPoint y: 59, distance: 204.1
click at [320, 59] on div "Home / Restaurants management / Menus / Sections Sushi DoZo - Your Loved Sushi …" at bounding box center [351, 237] width 470 height 402
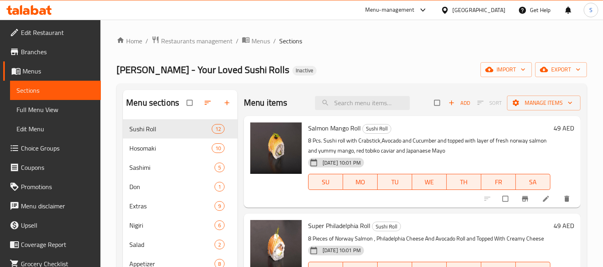
click at [320, 59] on div "Home / Restaurants management / Menus / Sections Sushi DoZo - Your Loved Sushi …" at bounding box center [351, 237] width 470 height 402
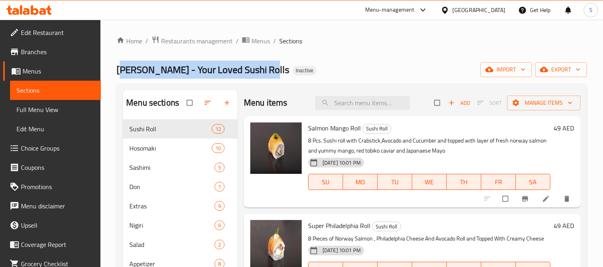
drag, startPoint x: 119, startPoint y: 68, endPoint x: 276, endPoint y: 57, distance: 157.1
click at [276, 57] on div "Home / Restaurants management / Menus / Sections Sushi DoZo - Your Loved Sushi …" at bounding box center [351, 237] width 470 height 402
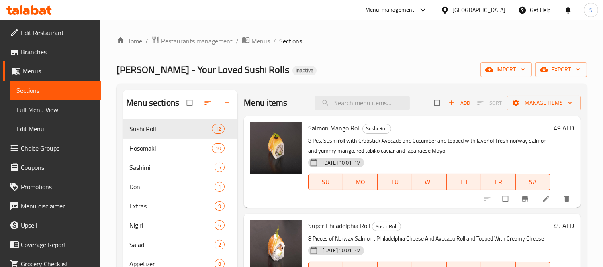
click at [276, 57] on div "Home / Restaurants management / Menus / Sections Sushi DoZo - Your Loved Sushi …" at bounding box center [351, 237] width 470 height 402
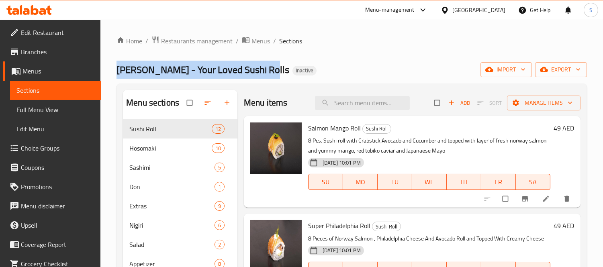
drag, startPoint x: 263, startPoint y: 67, endPoint x: 110, endPoint y: 68, distance: 153.0
click at [110, 68] on div "Home / Restaurants management / Menus / Sections Sushi DoZo - Your Loved Sushi …" at bounding box center [351, 237] width 502 height 434
drag, startPoint x: 115, startPoint y: 71, endPoint x: 306, endPoint y: 73, distance: 191.6
click at [306, 73] on div "Home / Restaurants management / Menus / Sections Sushi DoZo - Your Loved Sushi …" at bounding box center [351, 237] width 502 height 434
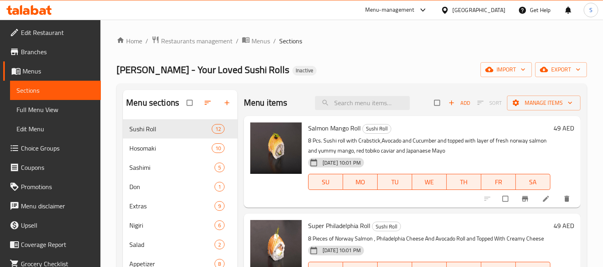
click at [306, 73] on div "Sushi DoZo - Your Loved Sushi Rolls Inactive import export" at bounding box center [351, 69] width 470 height 15
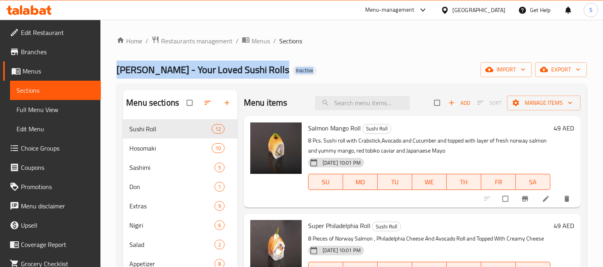
drag, startPoint x: 292, startPoint y: 70, endPoint x: 112, endPoint y: 69, distance: 180.7
click at [116, 70] on div "Sushi DoZo - Your Loved Sushi Rolls Inactive import export" at bounding box center [351, 69] width 470 height 15
click at [112, 69] on div "Home / Restaurants management / Menus / Sections Sushi DoZo - Your Loved Sushi …" at bounding box center [351, 237] width 502 height 434
drag, startPoint x: 111, startPoint y: 69, endPoint x: 310, endPoint y: 72, distance: 198.4
click at [310, 72] on div "Home / Restaurants management / Menus / Sections Sushi DoZo - Your Loved Sushi …" at bounding box center [351, 237] width 502 height 434
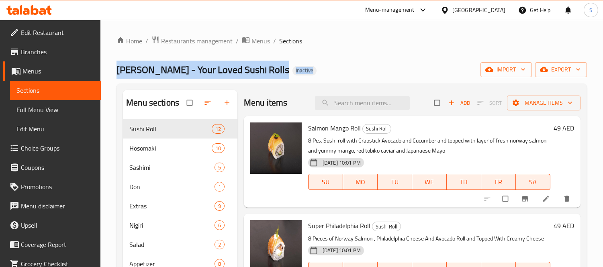
click at [312, 69] on div "Sushi DoZo - Your Loved Sushi Rolls Inactive import export" at bounding box center [351, 69] width 470 height 15
drag, startPoint x: 333, startPoint y: 66, endPoint x: 108, endPoint y: 70, distance: 224.2
click at [108, 70] on div "Home / Restaurants management / Menus / Sections Sushi DoZo - Your Loved Sushi …" at bounding box center [351, 237] width 502 height 434
click at [110, 65] on div "Home / Restaurants management / Menus / Sections Sushi DoZo - Your Loved Sushi …" at bounding box center [351, 237] width 502 height 434
drag, startPoint x: 104, startPoint y: 60, endPoint x: 316, endPoint y: 65, distance: 212.5
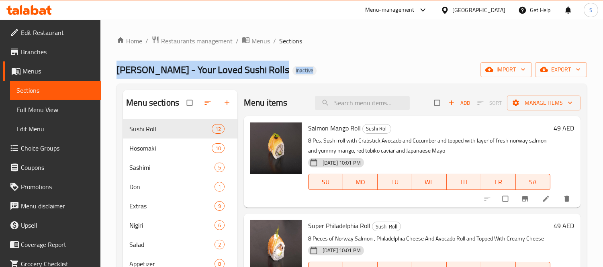
click at [316, 65] on div "Home / Restaurants management / Menus / Sections Sushi DoZo - Your Loved Sushi …" at bounding box center [351, 237] width 502 height 434
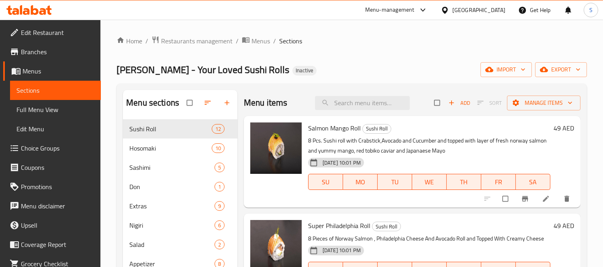
click at [316, 65] on div "Sushi DoZo - Your Loved Sushi Rolls Inactive import export" at bounding box center [351, 69] width 470 height 15
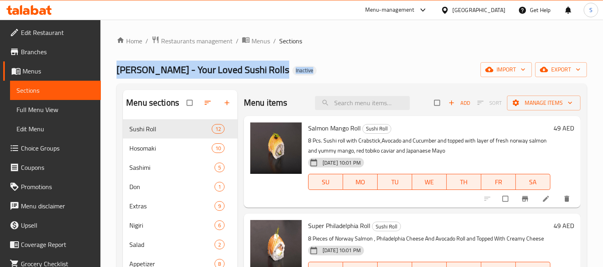
drag, startPoint x: 330, startPoint y: 67, endPoint x: 102, endPoint y: 73, distance: 227.8
click at [102, 73] on div "Home / Restaurants management / Menus / Sections Sushi DoZo - Your Loved Sushi …" at bounding box center [351, 237] width 502 height 434
click at [103, 73] on div "Home / Restaurants management / Menus / Sections Sushi DoZo - Your Loved Sushi …" at bounding box center [351, 237] width 502 height 434
drag, startPoint x: 106, startPoint y: 67, endPoint x: 359, endPoint y: 66, distance: 252.2
click at [359, 66] on div "Home / Restaurants management / Menus / Sections Sushi DoZo - Your Loved Sushi …" at bounding box center [351, 237] width 502 height 434
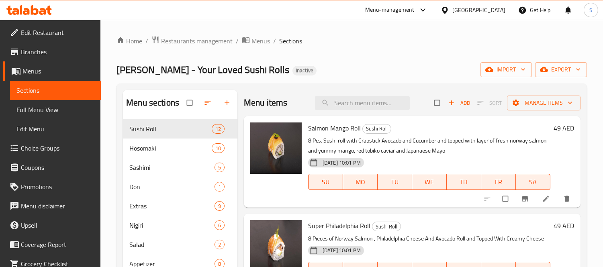
click at [359, 66] on div "Sushi DoZo - Your Loved Sushi Rolls Inactive import export" at bounding box center [351, 69] width 470 height 15
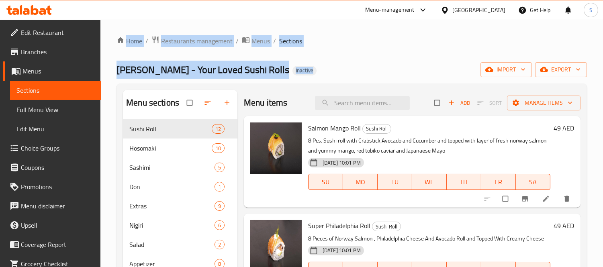
drag, startPoint x: 359, startPoint y: 66, endPoint x: 95, endPoint y: 55, distance: 264.1
click at [95, 55] on div "Edit Restaurant Branches Menus Sections Full Menu View Edit Menu Choice Groups …" at bounding box center [301, 237] width 603 height 434
click at [106, 57] on div "Home / Restaurants management / Menus / Sections Sushi DoZo - Your Loved Sushi …" at bounding box center [351, 237] width 502 height 434
click at [111, 62] on div "Home / Restaurants management / Menus / Sections Sushi DoZo - Your Loved Sushi …" at bounding box center [351, 237] width 502 height 434
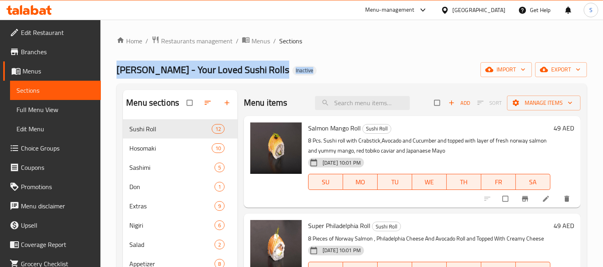
drag, startPoint x: 107, startPoint y: 59, endPoint x: 321, endPoint y: 73, distance: 214.9
click at [320, 71] on div "Home / Restaurants management / Menus / Sections Sushi DoZo - Your Loved Sushi …" at bounding box center [351, 237] width 502 height 434
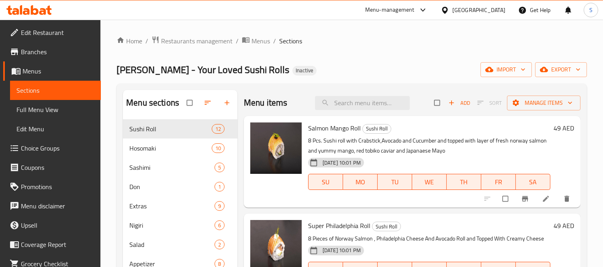
click at [321, 73] on div "Sushi DoZo - Your Loved Sushi Rolls Inactive import export" at bounding box center [351, 69] width 470 height 15
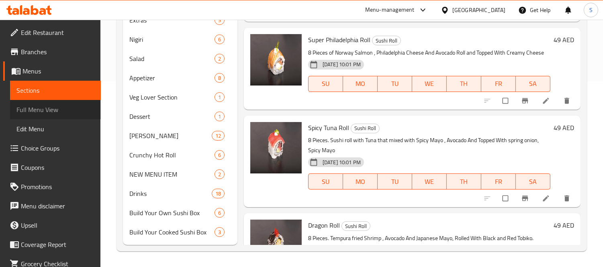
click at [57, 111] on span "Full Menu View" at bounding box center [55, 110] width 78 height 10
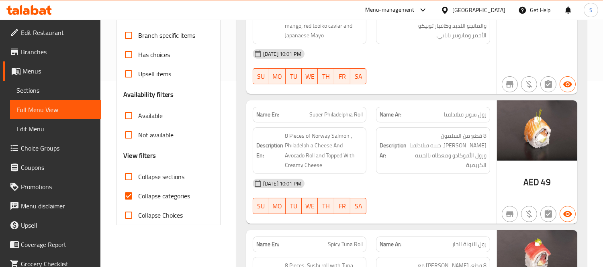
click at [171, 202] on label "Collapse categories" at bounding box center [154, 195] width 71 height 19
click at [138, 202] on input "Collapse categories" at bounding box center [128, 195] width 19 height 19
checkbox input "false"
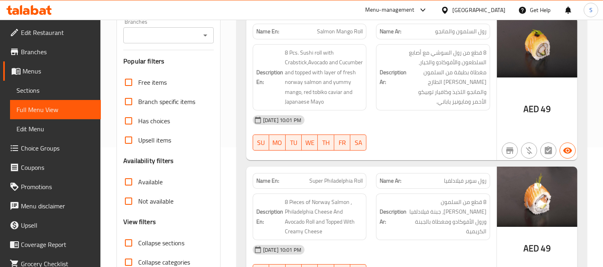
scroll to position [178, 0]
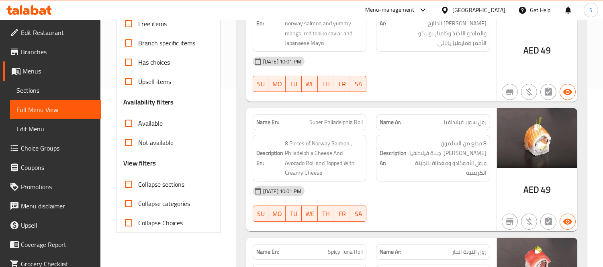
click at [163, 186] on span "Collapse sections" at bounding box center [161, 185] width 46 height 10
click at [138, 186] on input "Collapse sections" at bounding box center [128, 184] width 19 height 19
checkbox input "true"
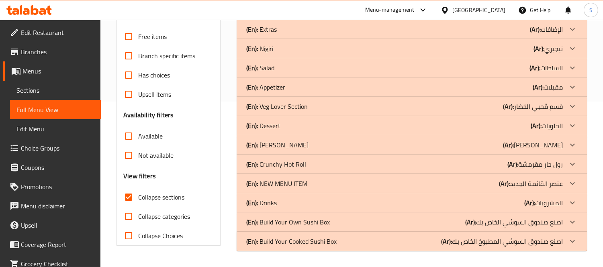
scroll to position [165, 0]
click at [303, 221] on p "(En): Build Your Own Sushi Box" at bounding box center [288, 222] width 84 height 10
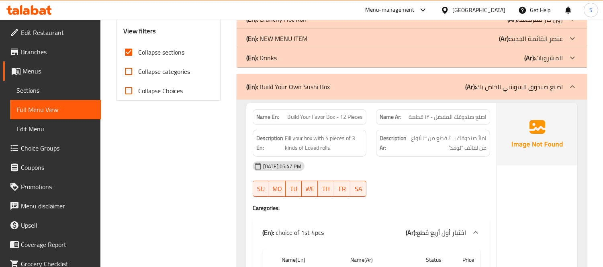
scroll to position [357, 0]
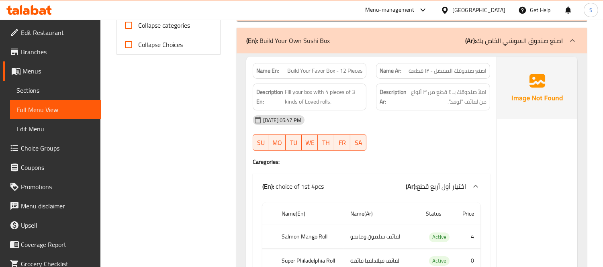
click at [295, 187] on p "(En): choice of 1st 4pcs" at bounding box center [292, 187] width 61 height 10
click at [295, 186] on p "(En): choice of 1st 4pcs" at bounding box center [292, 187] width 61 height 10
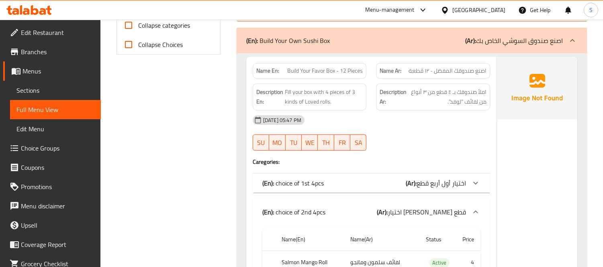
click at [296, 178] on p "(En): choice of 1st 4pcs" at bounding box center [292, 183] width 61 height 10
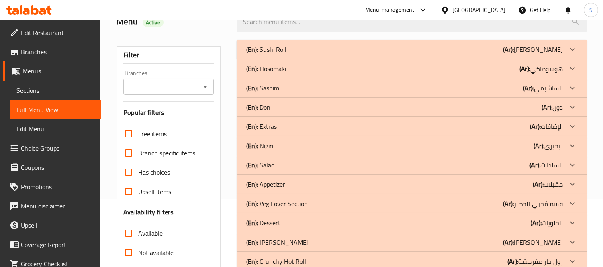
scroll to position [178, 0]
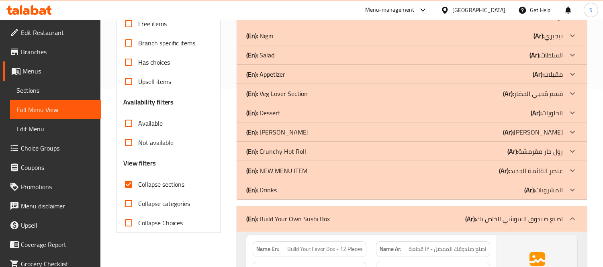
click at [174, 199] on span "Collapse categories" at bounding box center [164, 204] width 52 height 10
click at [138, 198] on input "Collapse categories" at bounding box center [128, 203] width 19 height 19
checkbox input "true"
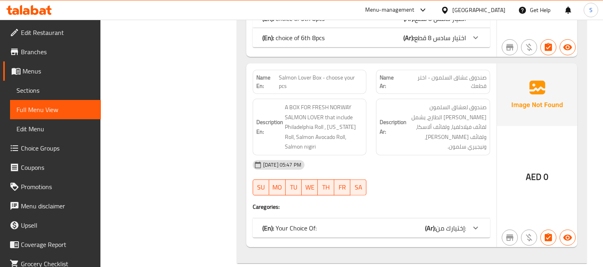
scroll to position [1517, 0]
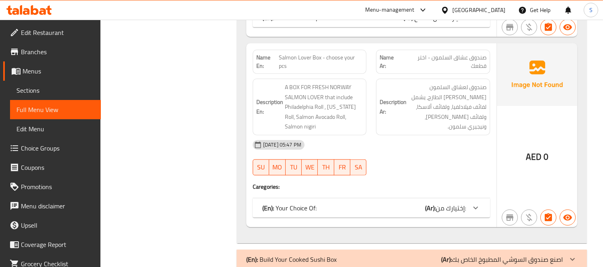
click at [328, 212] on div "(En): Your Choice Of: (Ar): إختيارك من:" at bounding box center [364, 208] width 204 height 10
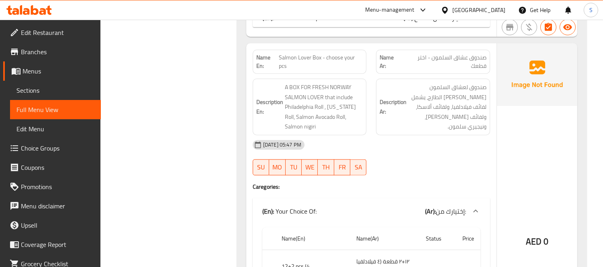
click at [323, 55] on span "Salmon Lover Box - choose your pcs" at bounding box center [321, 61] width 84 height 17
copy span "Salmon Lover Box - choose your pcs"
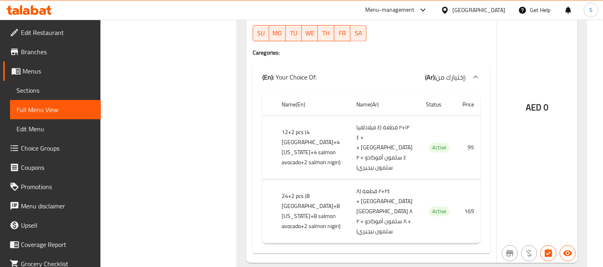
scroll to position [1685, 0]
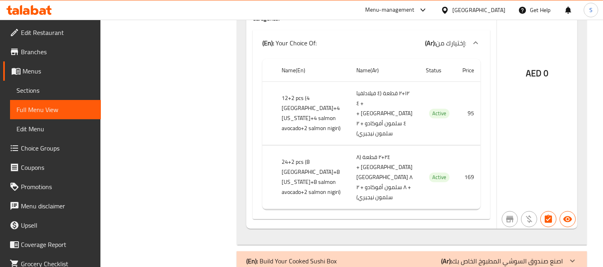
click at [301, 256] on p "(En): Build Your Cooked Sushi Box" at bounding box center [291, 261] width 90 height 10
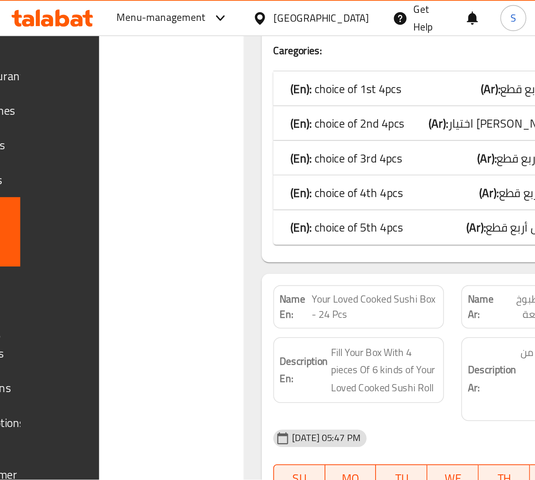
scroll to position [2429, 0]
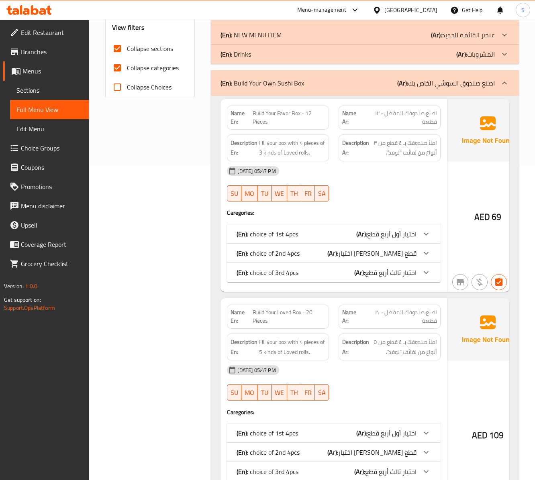
scroll to position [319, 0]
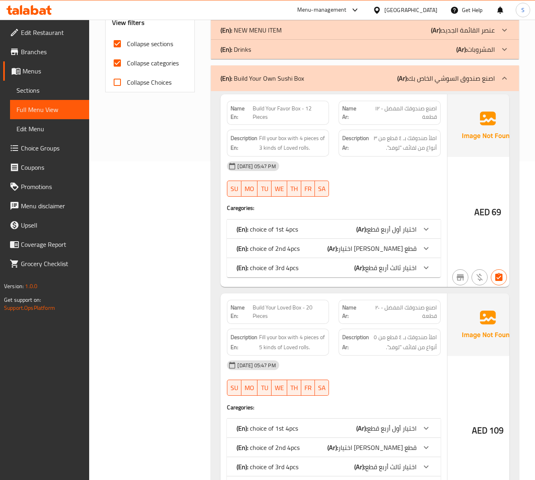
click at [301, 234] on div "(En): choice of 1st 4pcs (Ar): اختيار أول أربع قطع" at bounding box center [327, 230] width 180 height 10
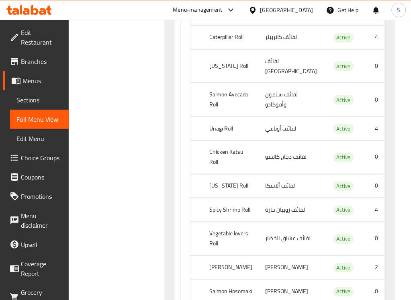
scroll to position [712, 0]
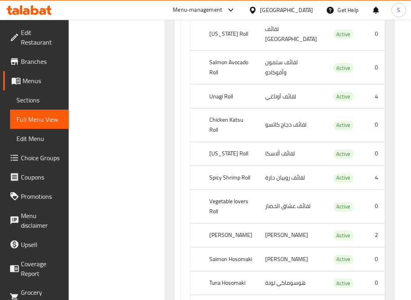
click at [219, 84] on th "Salmon Avocado Roll" at bounding box center [231, 67] width 56 height 33
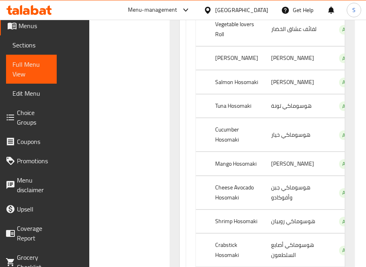
scroll to position [885, 0]
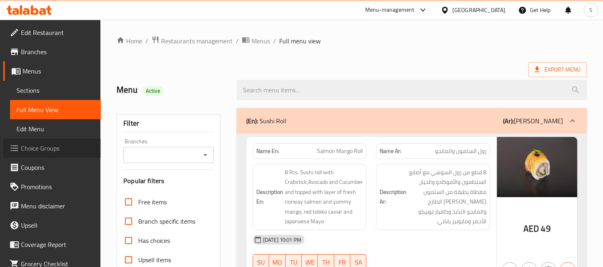
click at [57, 149] on span "Choice Groups" at bounding box center [58, 148] width 74 height 10
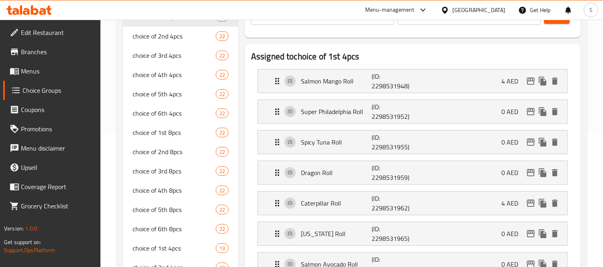
scroll to position [89, 0]
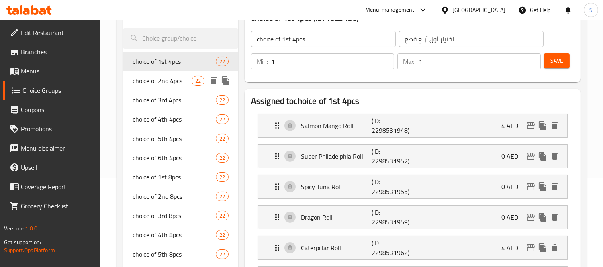
click at [167, 74] on div "choice of 2nd 4pcs 22" at bounding box center [180, 80] width 115 height 19
type input "choice of 2nd 4pcs"
type input "اختيار ثاني أربع قطع"
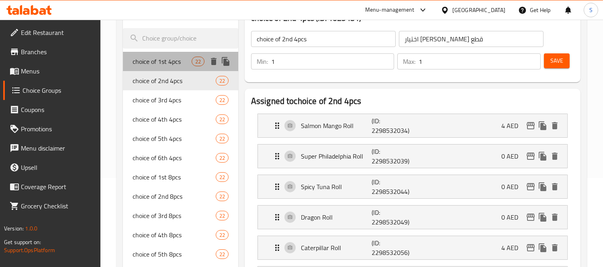
click at [175, 59] on span "choice of 1st 4pcs" at bounding box center [162, 62] width 59 height 10
type input "choice of 1st 4pcs"
type input "اختيار أول أربع قطع"
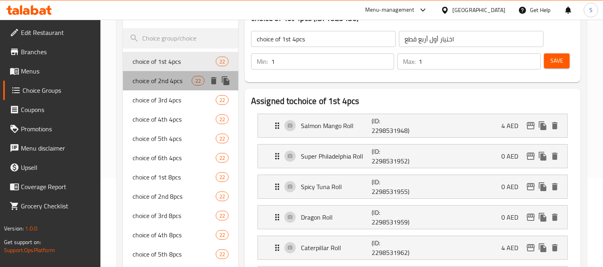
click at [177, 78] on span "choice of 2nd 4pcs" at bounding box center [162, 81] width 59 height 10
type input "choice of 2nd 4pcs"
type input "اختيار ثاني أربع قطع"
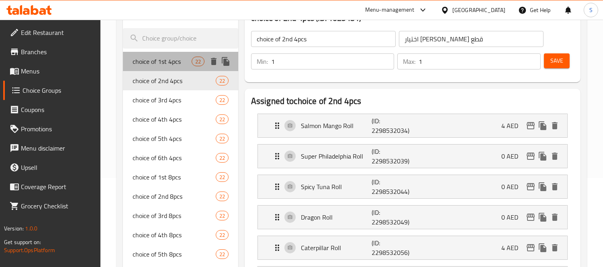
click at [174, 63] on span "choice of 1st 4pcs" at bounding box center [162, 62] width 59 height 10
type input "choice of 1st 4pcs"
type input "اختيار أول أربع قطع"
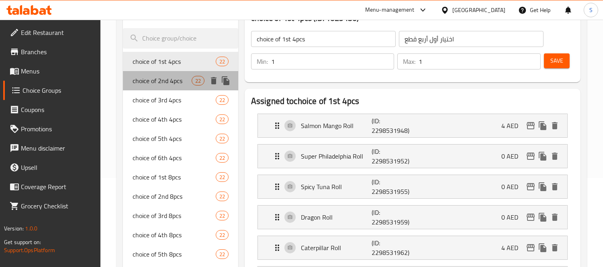
click at [175, 87] on div "choice of 2nd 4pcs 22" at bounding box center [180, 80] width 115 height 19
type input "choice of 2nd 4pcs"
type input "اختيار ثاني أربع قطع"
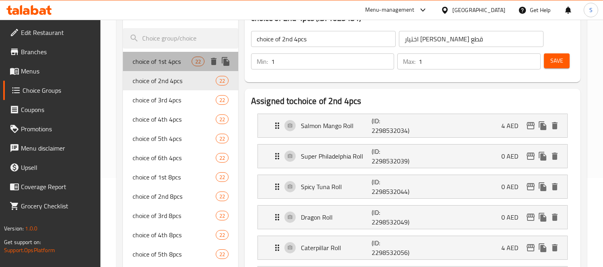
click at [175, 65] on span "choice of 1st 4pcs" at bounding box center [162, 62] width 59 height 10
type input "choice of 1st 4pcs"
type input "اختيار أول أربع قطع"
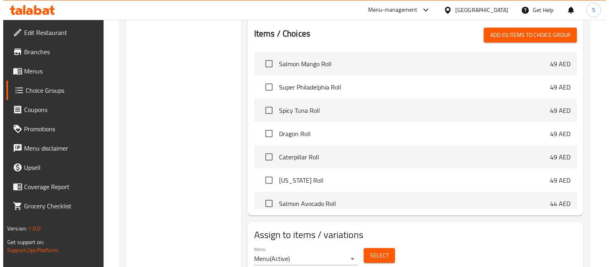
scroll to position [919, 0]
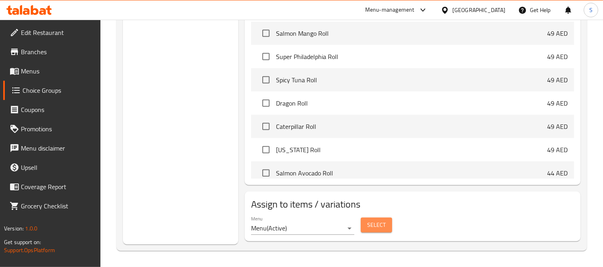
click at [374, 228] on span "Select" at bounding box center [376, 225] width 18 height 10
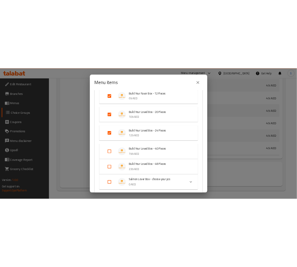
scroll to position [384, 0]
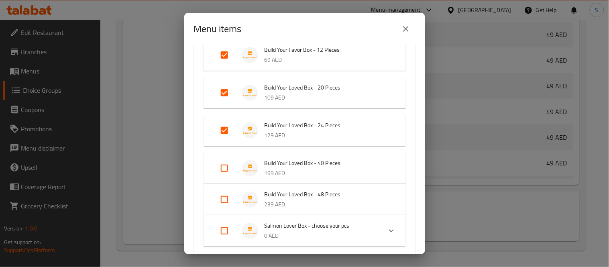
click at [151, 63] on div "Menu items 3 / 102 items selected ​ Sushi Roll Salmon Mango Roll 49 AED Super P…" at bounding box center [304, 133] width 609 height 267
click at [407, 25] on button "close" at bounding box center [405, 28] width 19 height 19
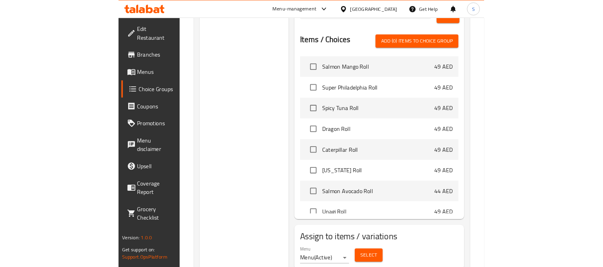
scroll to position [919, 0]
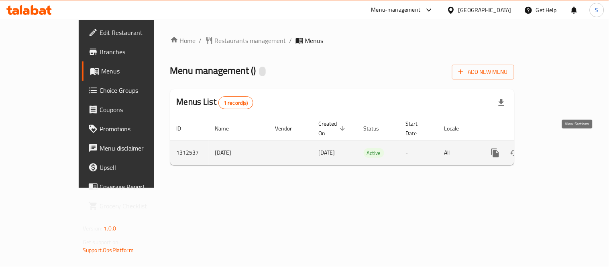
click at [558, 148] on icon "enhanced table" at bounding box center [554, 153] width 10 height 10
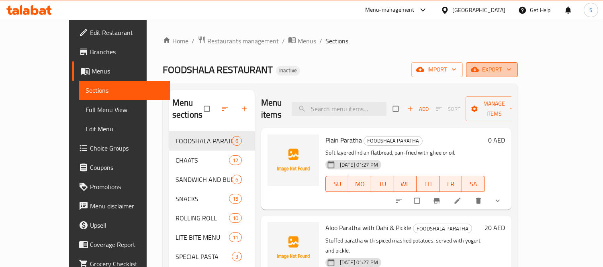
click at [518, 64] on button "export" at bounding box center [492, 69] width 52 height 15
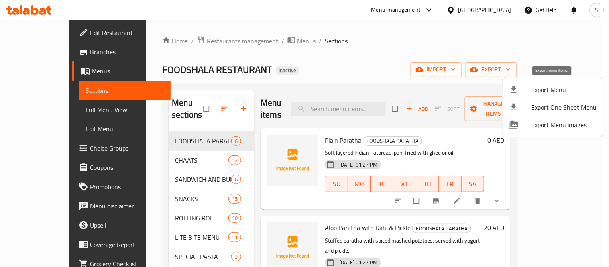
click at [527, 90] on div at bounding box center [520, 90] width 22 height 10
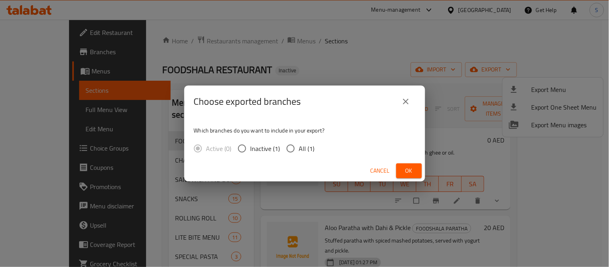
click at [302, 144] on span "All (1)" at bounding box center [307, 149] width 16 height 10
click at [299, 143] on input "All (1)" at bounding box center [290, 148] width 17 height 17
radio input "true"
click at [402, 163] on button "Ok" at bounding box center [409, 170] width 26 height 15
